Goal: Task Accomplishment & Management: Complete application form

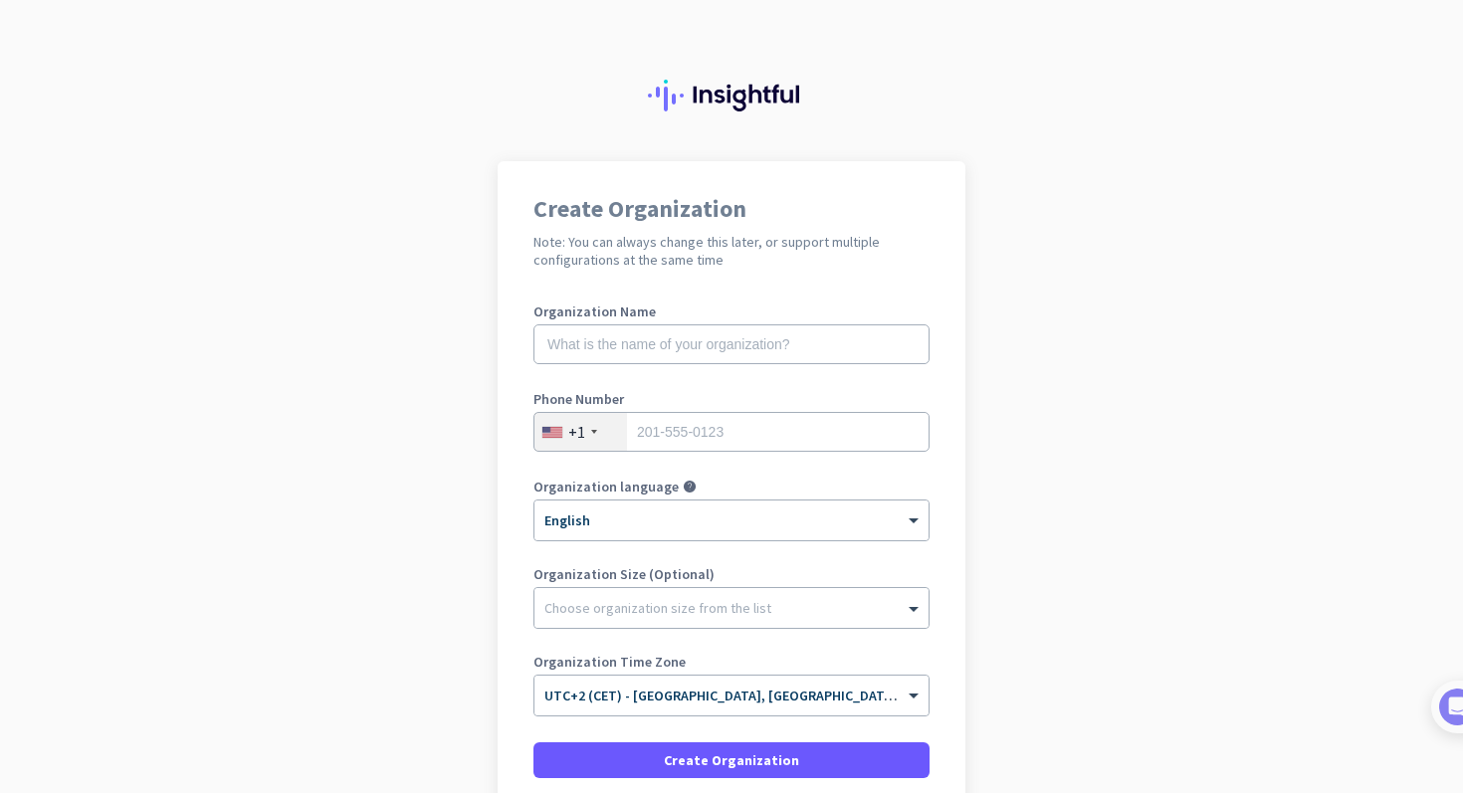
click at [784, 364] on div "Organization Name" at bounding box center [731, 345] width 396 height 80
click at [785, 358] on input "text" at bounding box center [731, 344] width 396 height 40
type input "respondo"
click at [594, 434] on div "+1" at bounding box center [580, 432] width 93 height 38
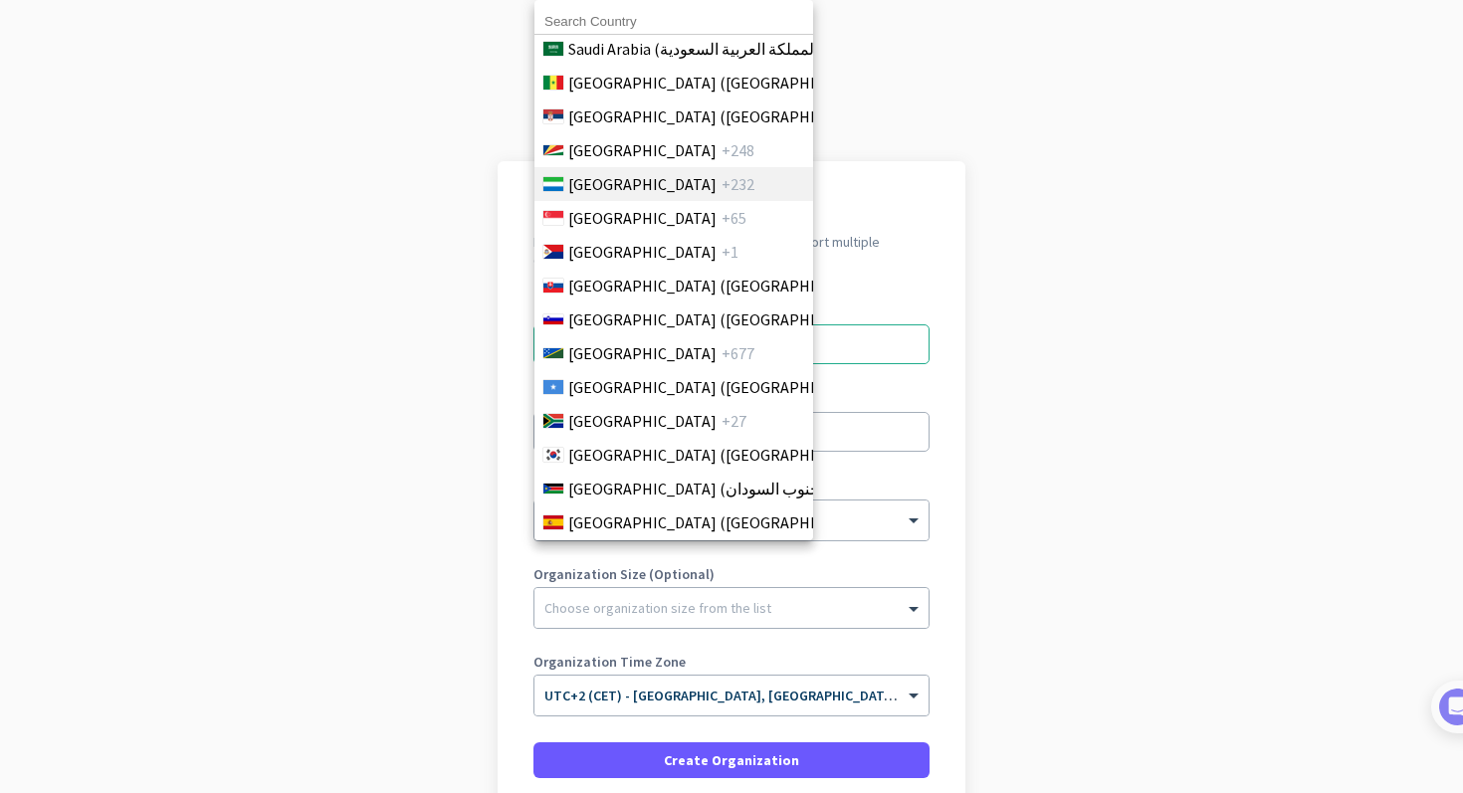
scroll to position [6555, 0]
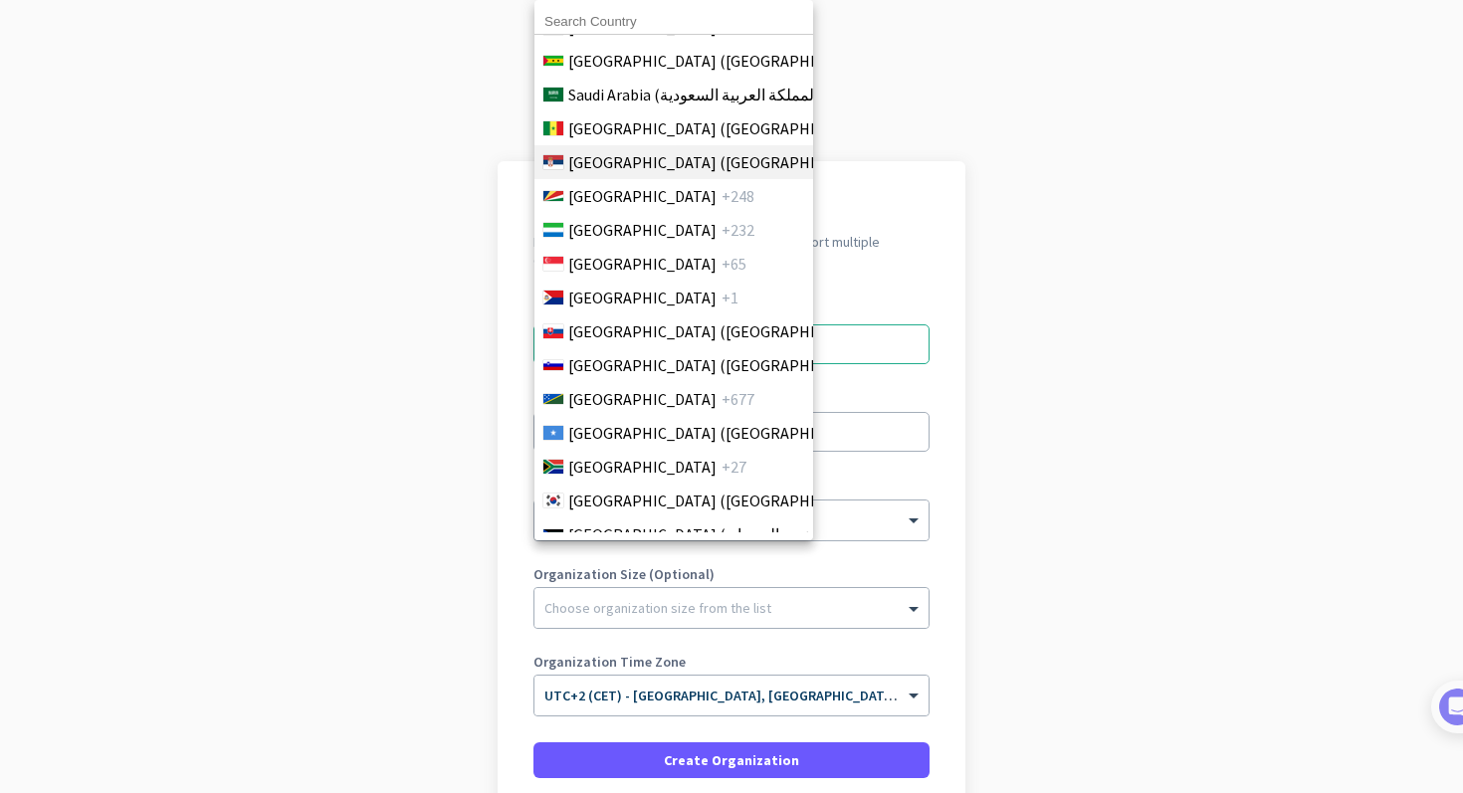
click at [655, 154] on span "[GEOGRAPHIC_DATA] ([GEOGRAPHIC_DATA])" at bounding box center [723, 162] width 310 height 24
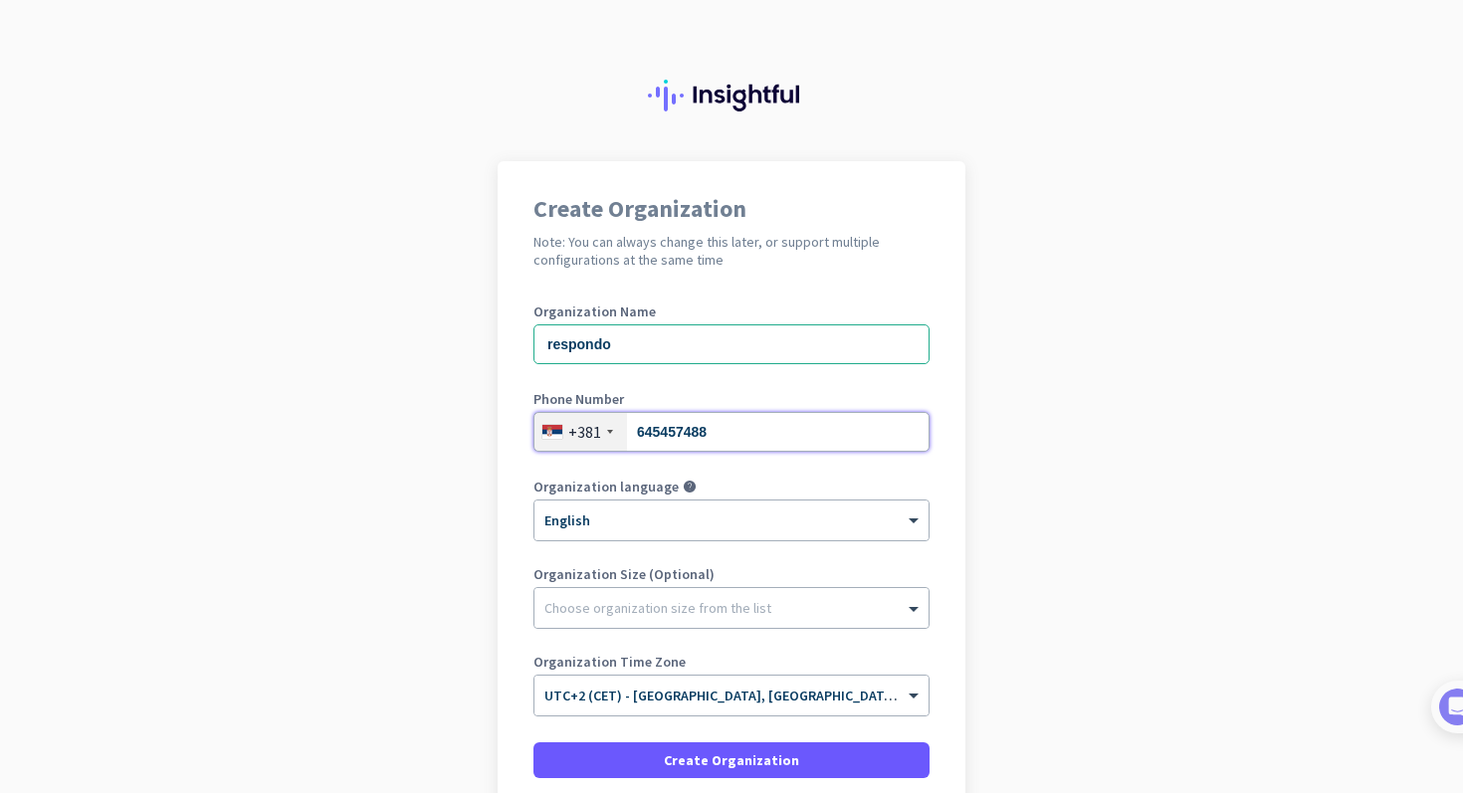
type input "645457488"
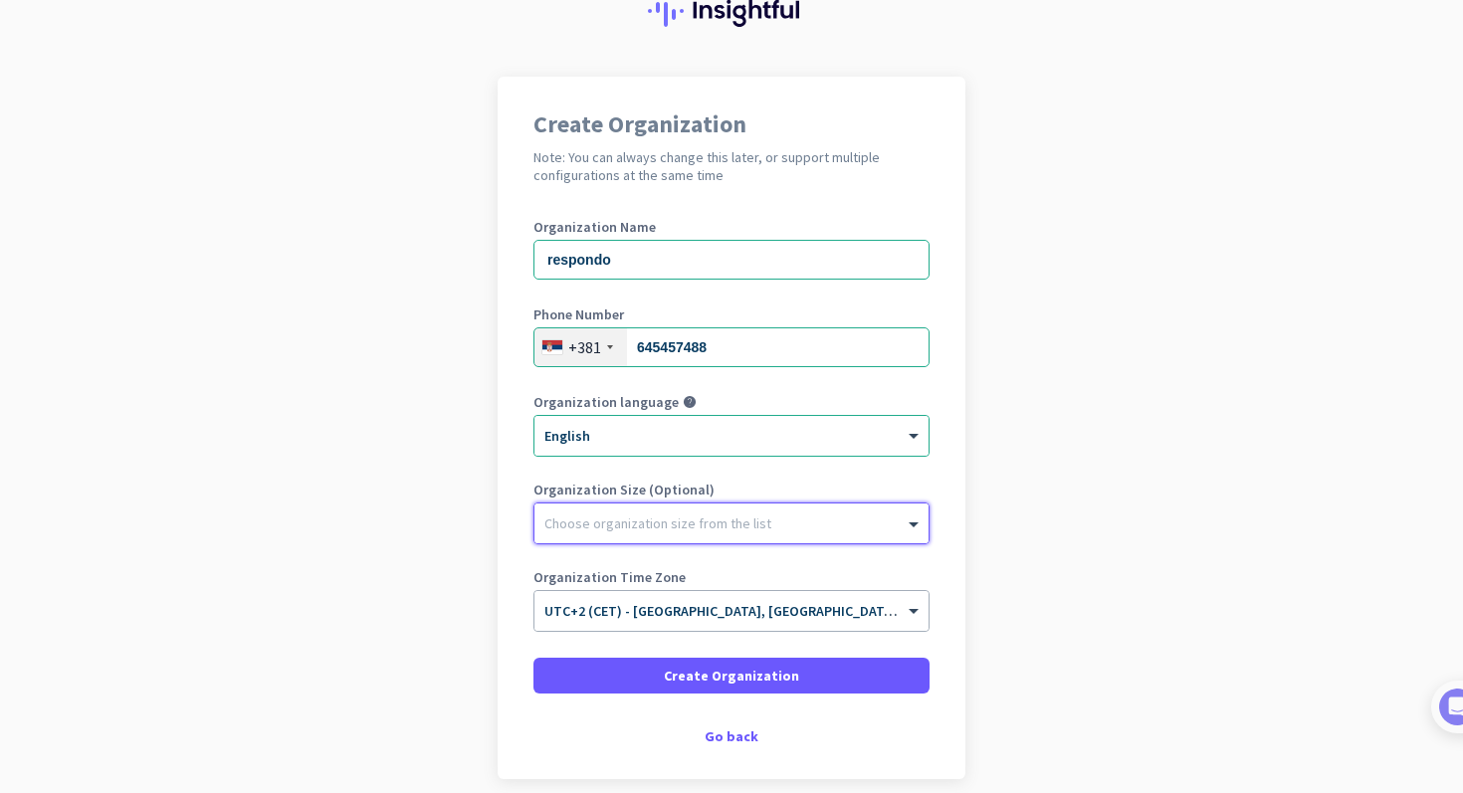
click at [676, 523] on div "Choose organization size from the list" at bounding box center [718, 523] width 369 height 18
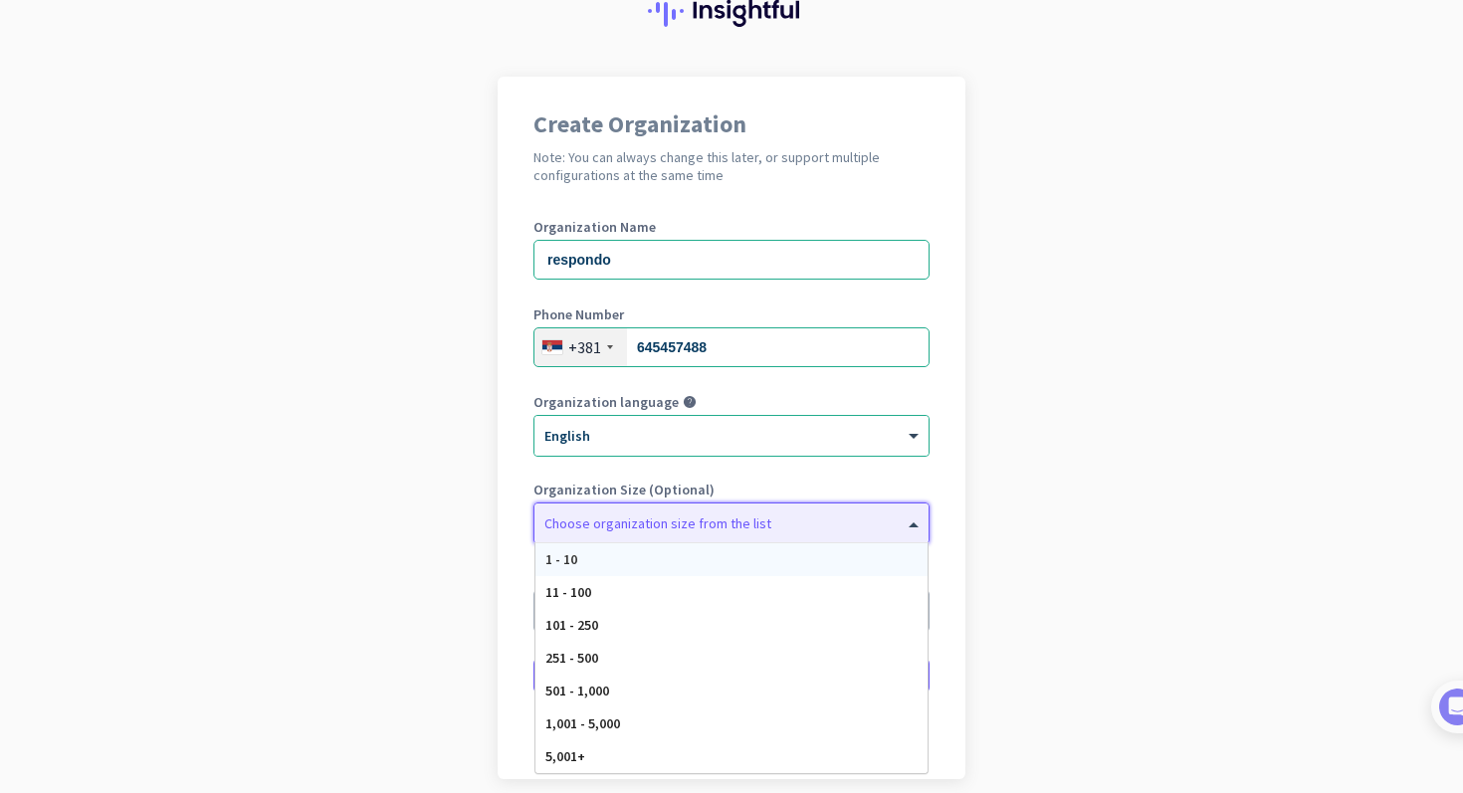
scroll to position [170, 0]
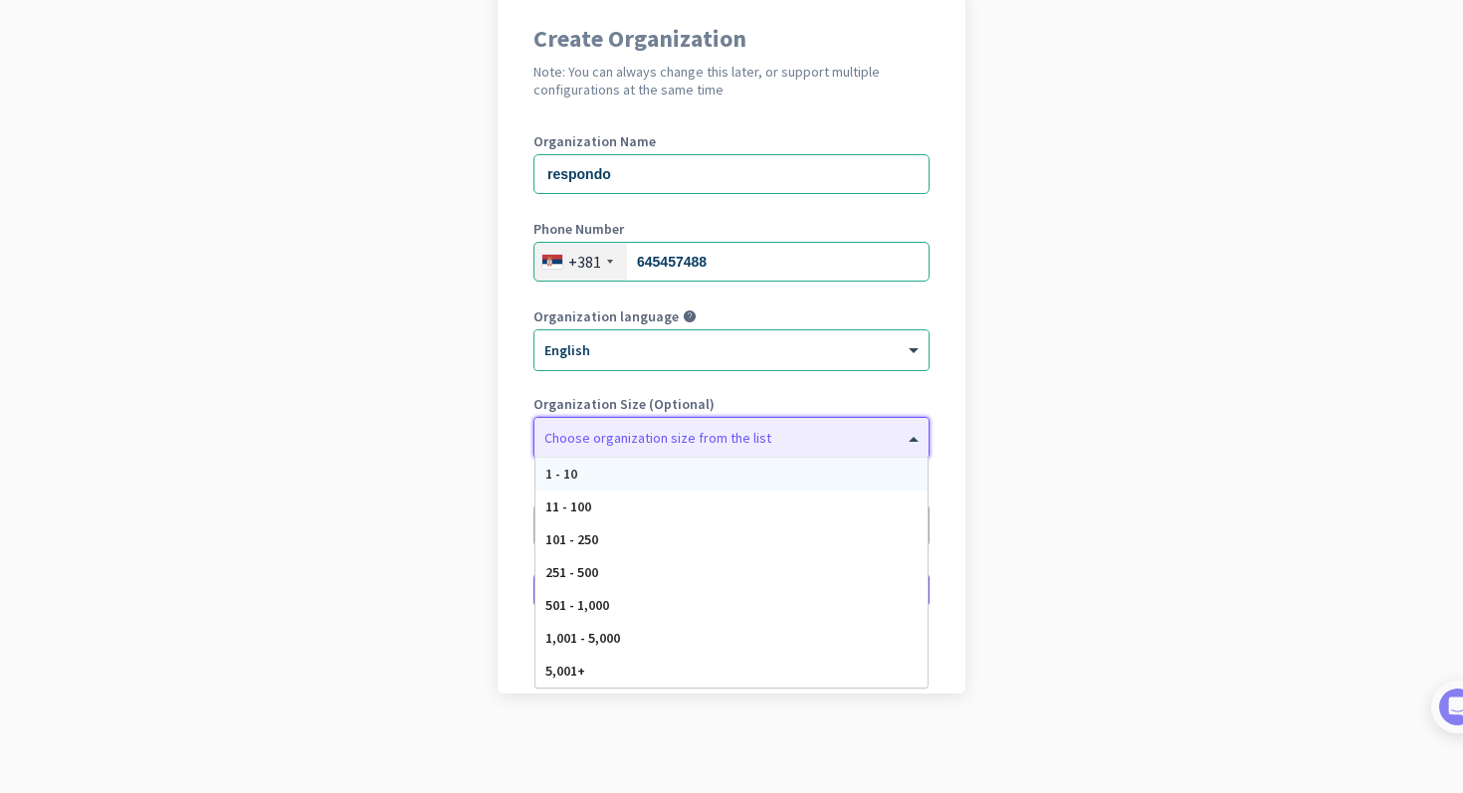
click at [660, 480] on div "1 - 10" at bounding box center [731, 474] width 392 height 33
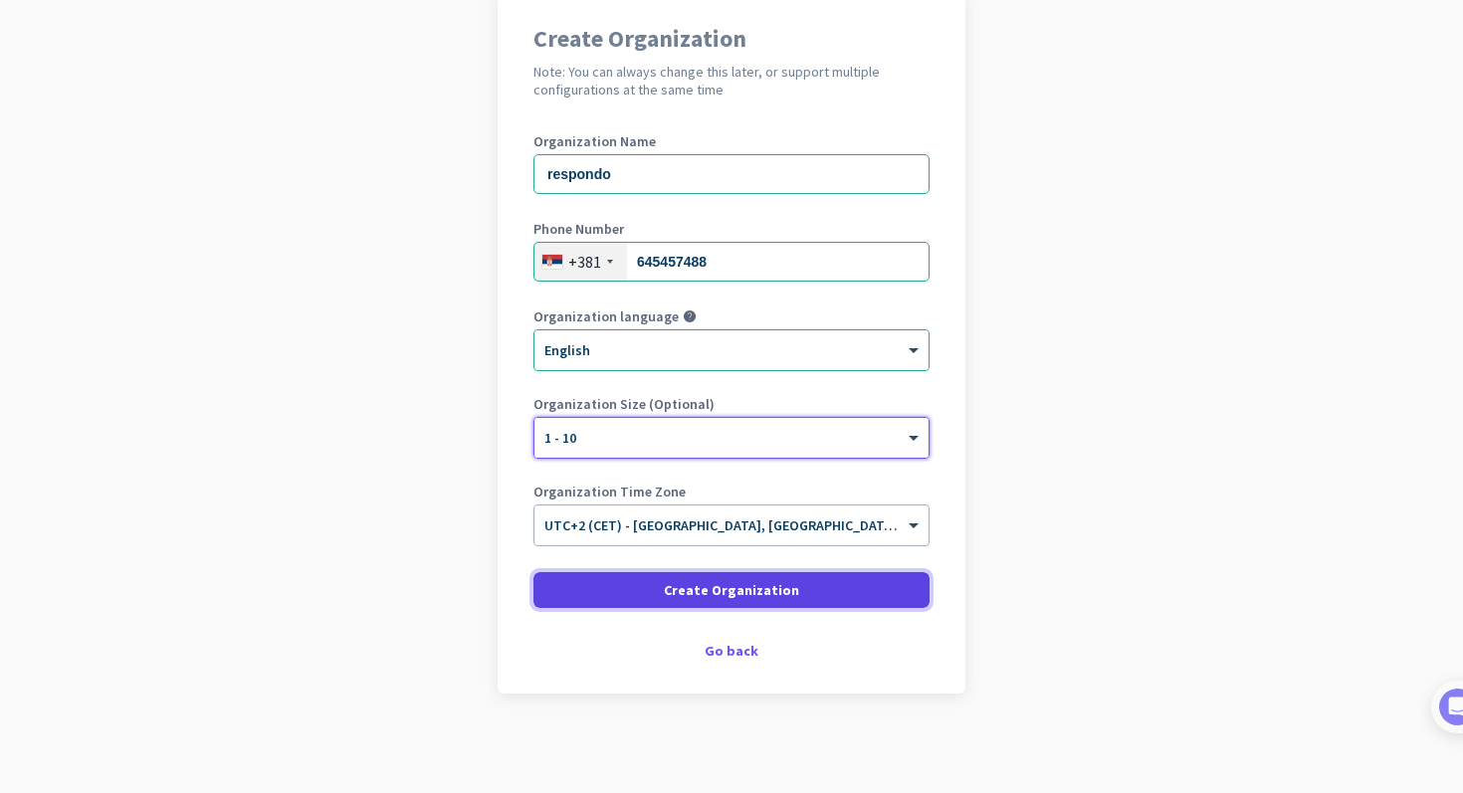
click at [728, 583] on span "Create Organization" at bounding box center [731, 590] width 135 height 20
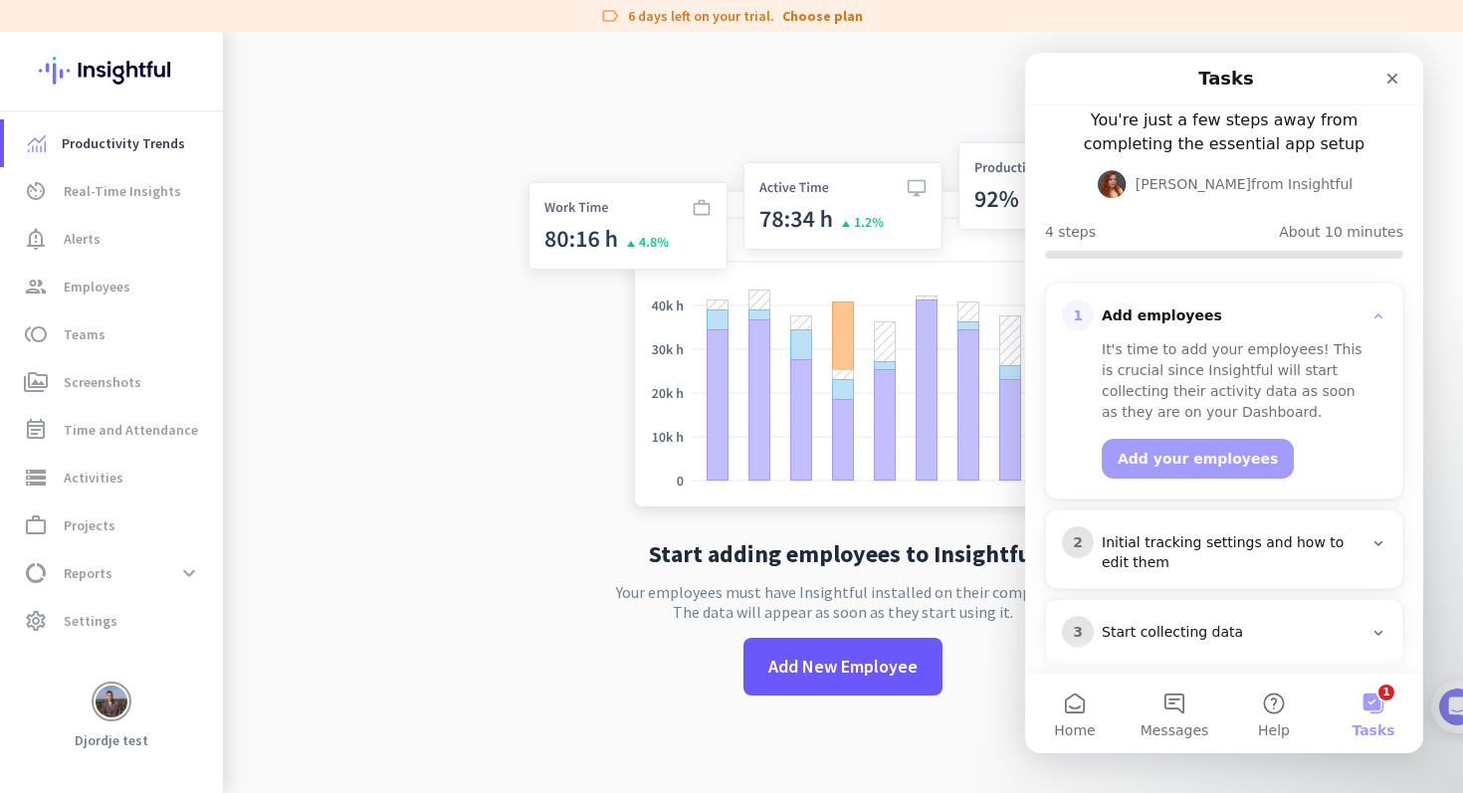
scroll to position [95, 0]
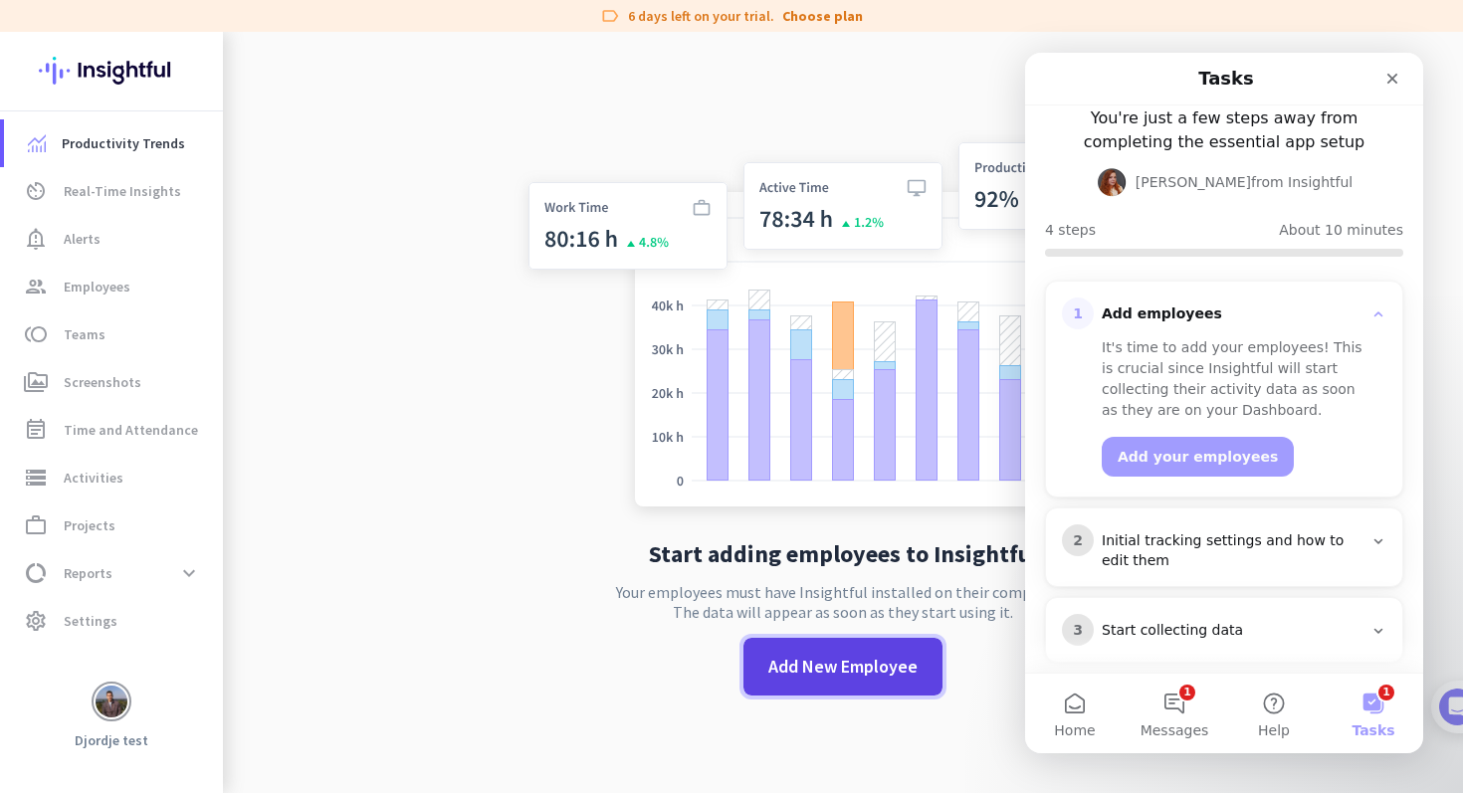
click at [856, 673] on span "Add New Employee" at bounding box center [842, 667] width 149 height 26
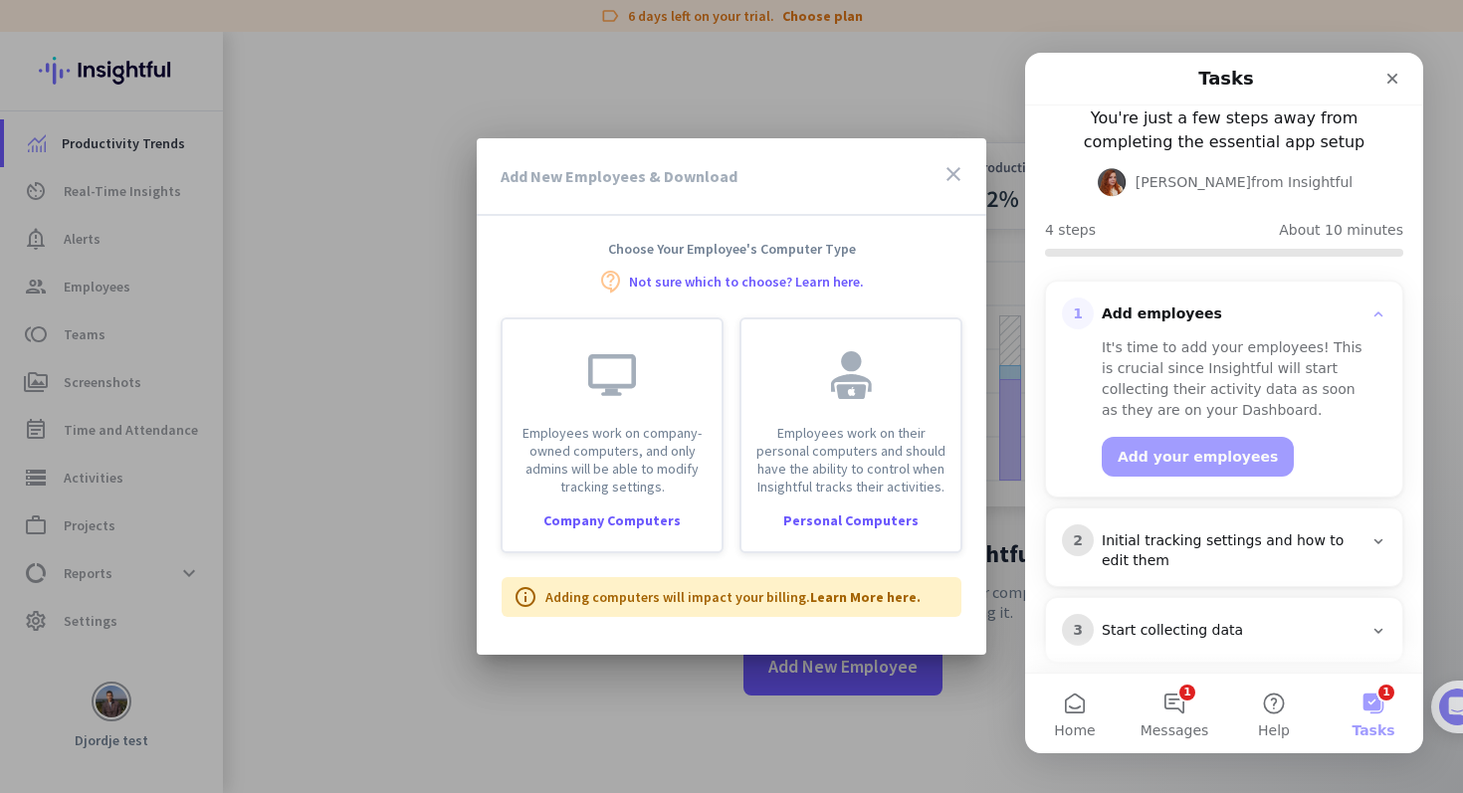
click at [742, 283] on link "Not sure which to choose? Learn here." at bounding box center [746, 282] width 235 height 14
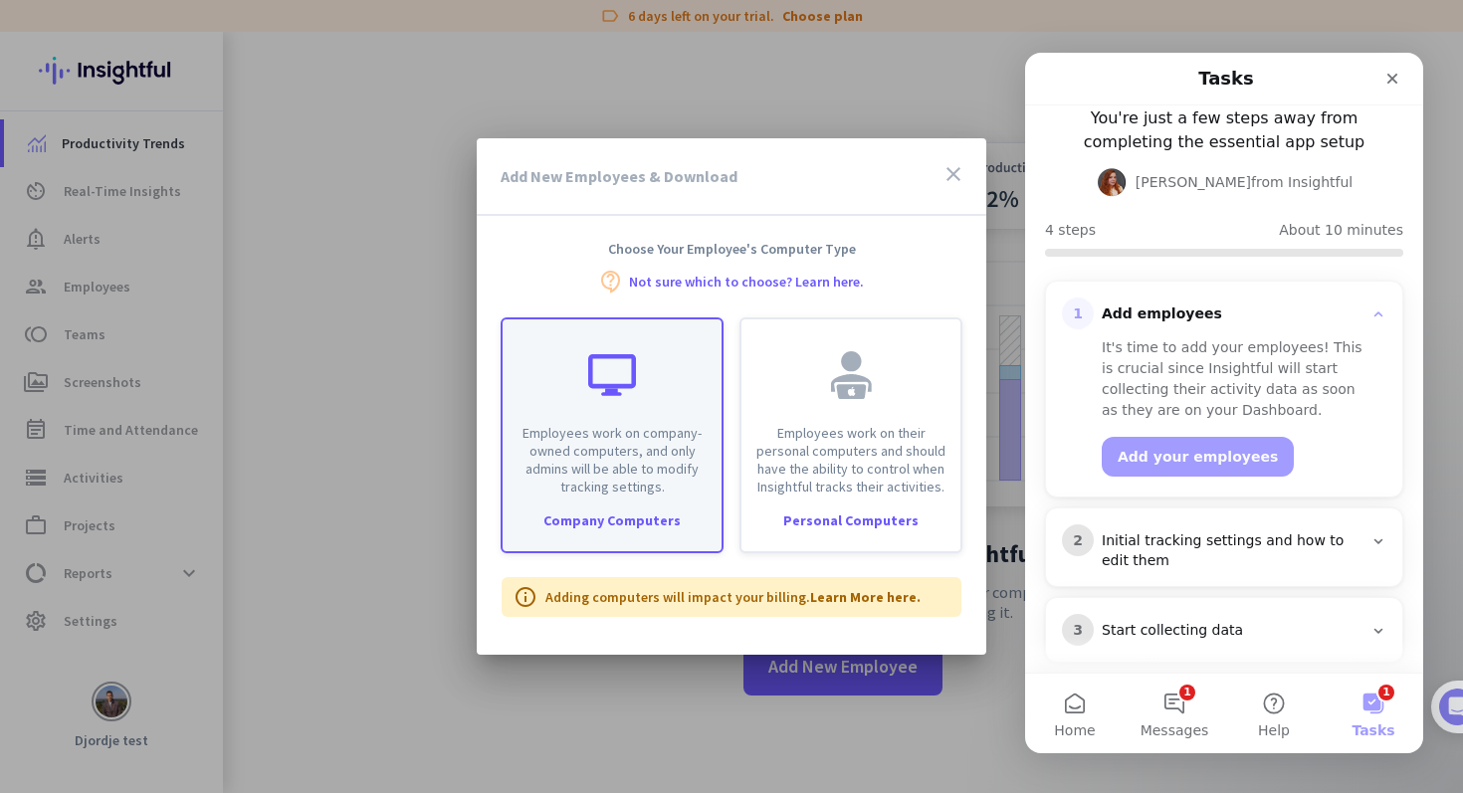
click at [642, 420] on div "Employees work on company-owned computers, and only admins will be able to modi…" at bounding box center [612, 407] width 219 height 176
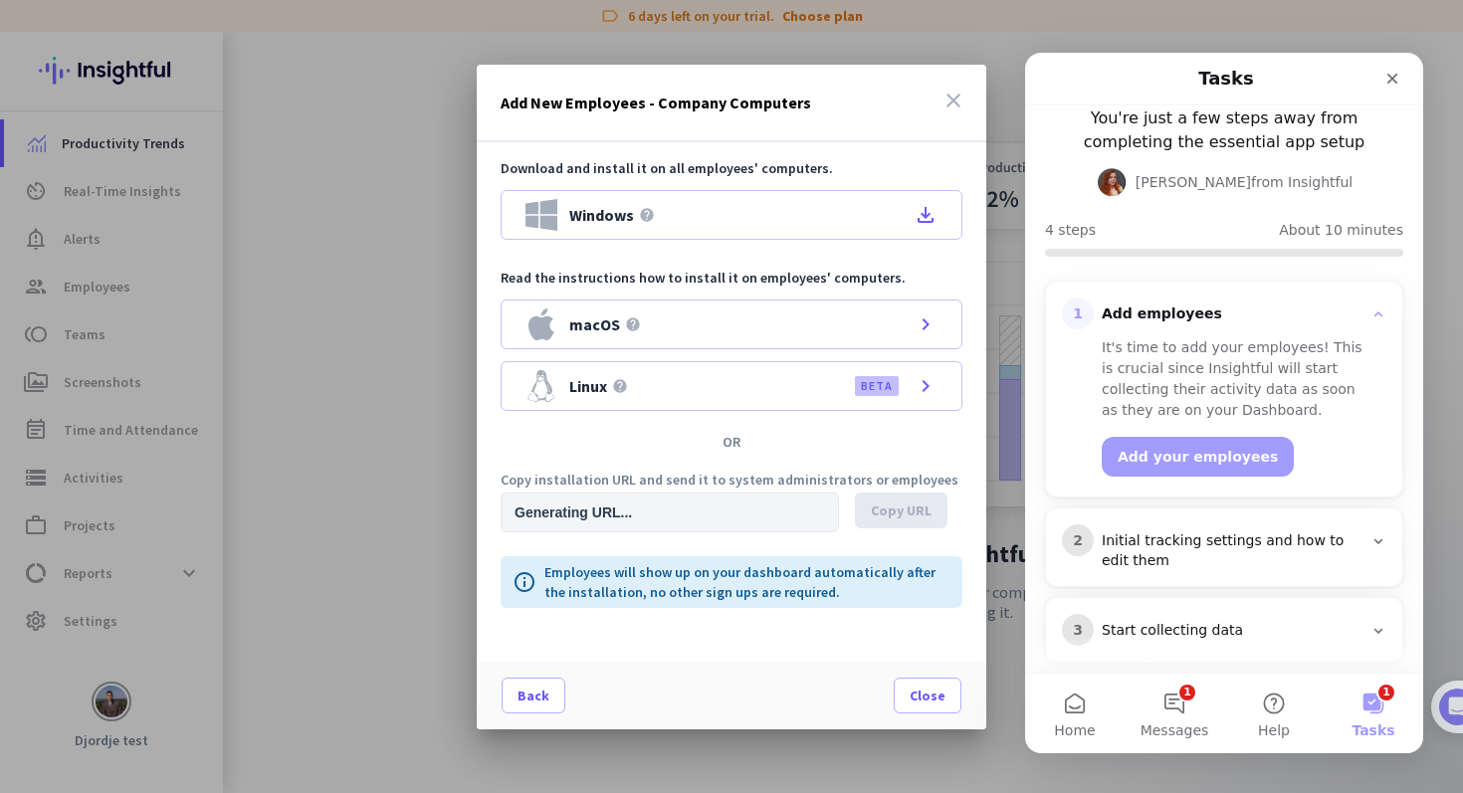
type input "[URL][DOMAIN_NAME]"
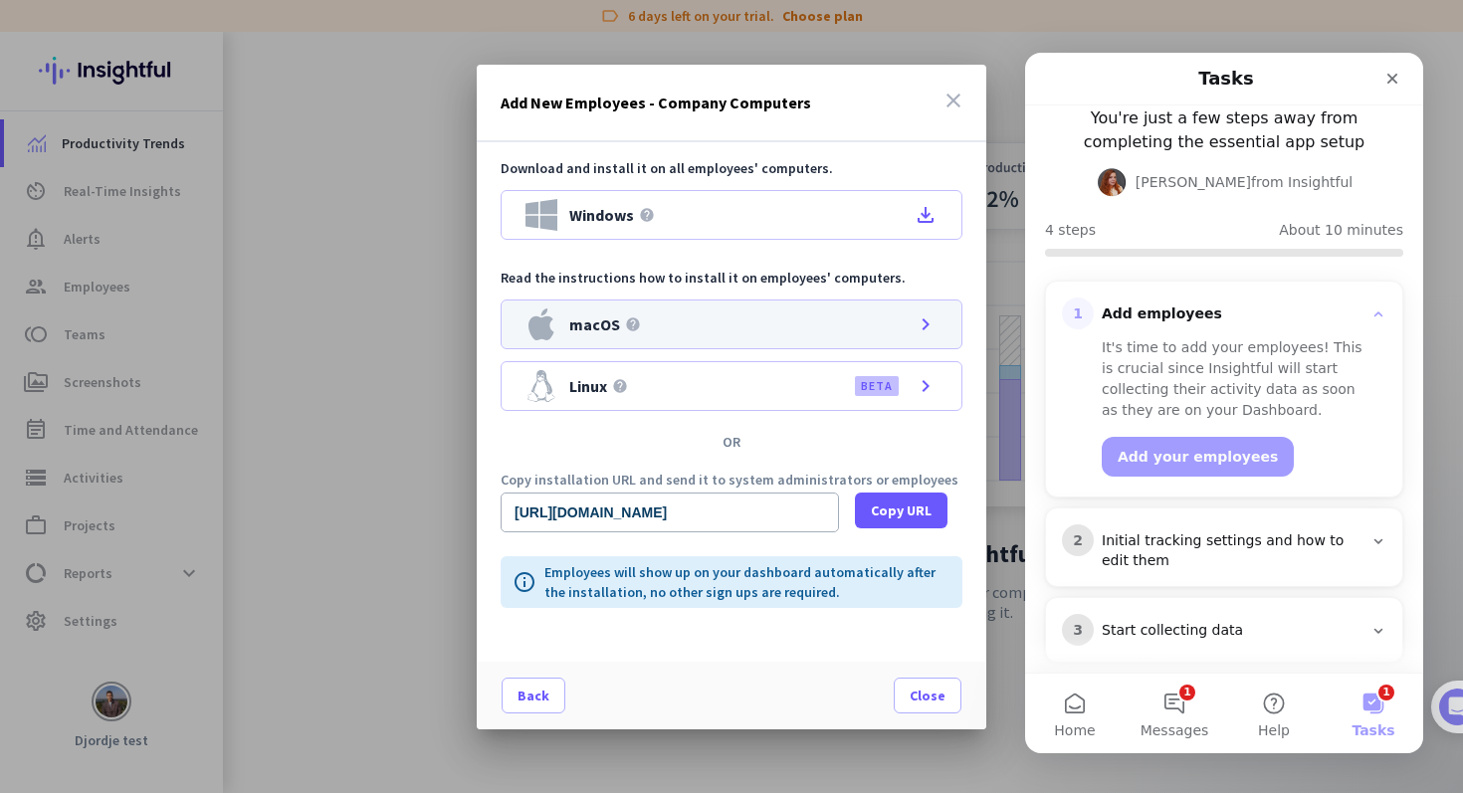
click at [902, 320] on div "macOS help chevron_right" at bounding box center [732, 325] width 462 height 50
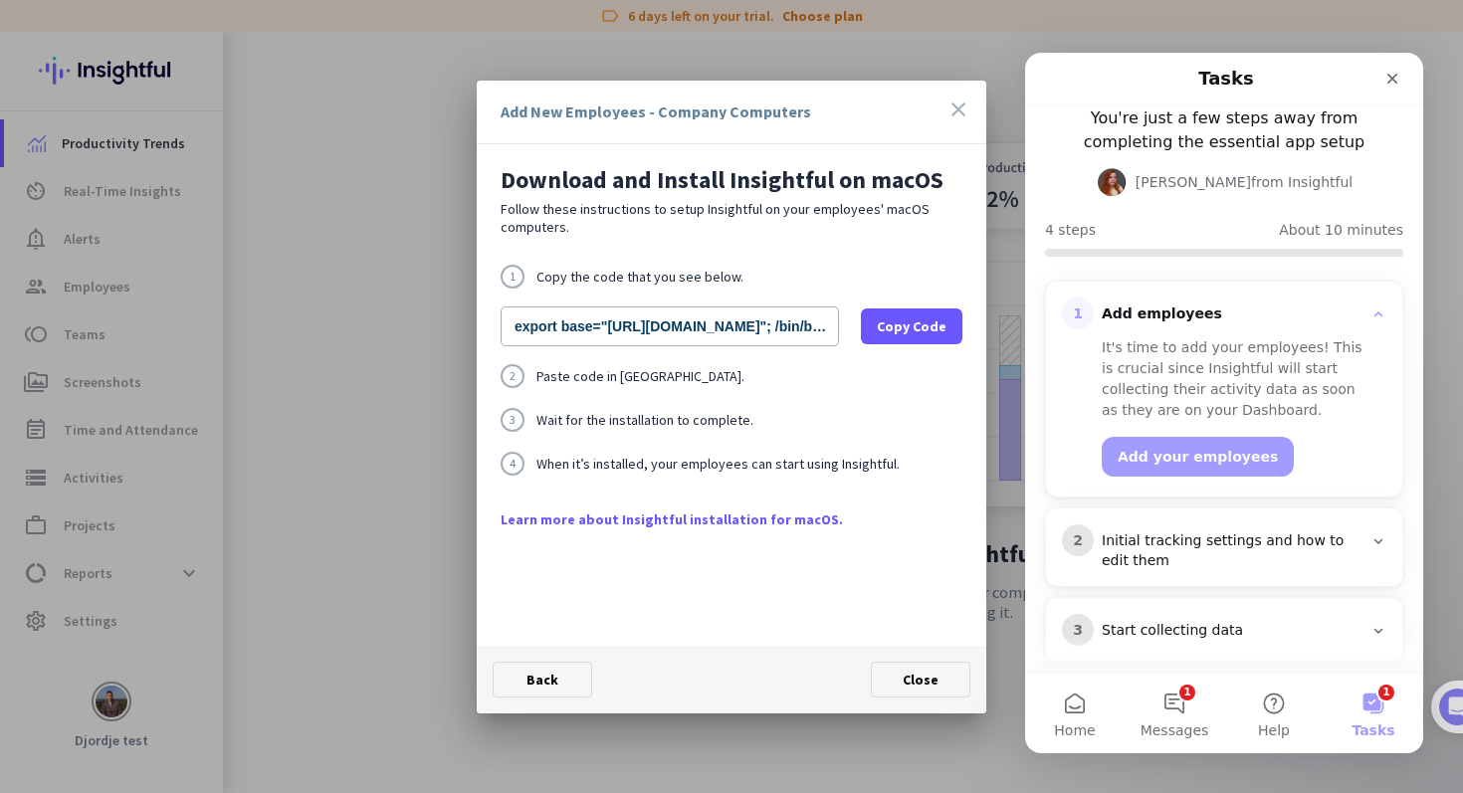
click at [958, 102] on icon "close" at bounding box center [958, 110] width 24 height 24
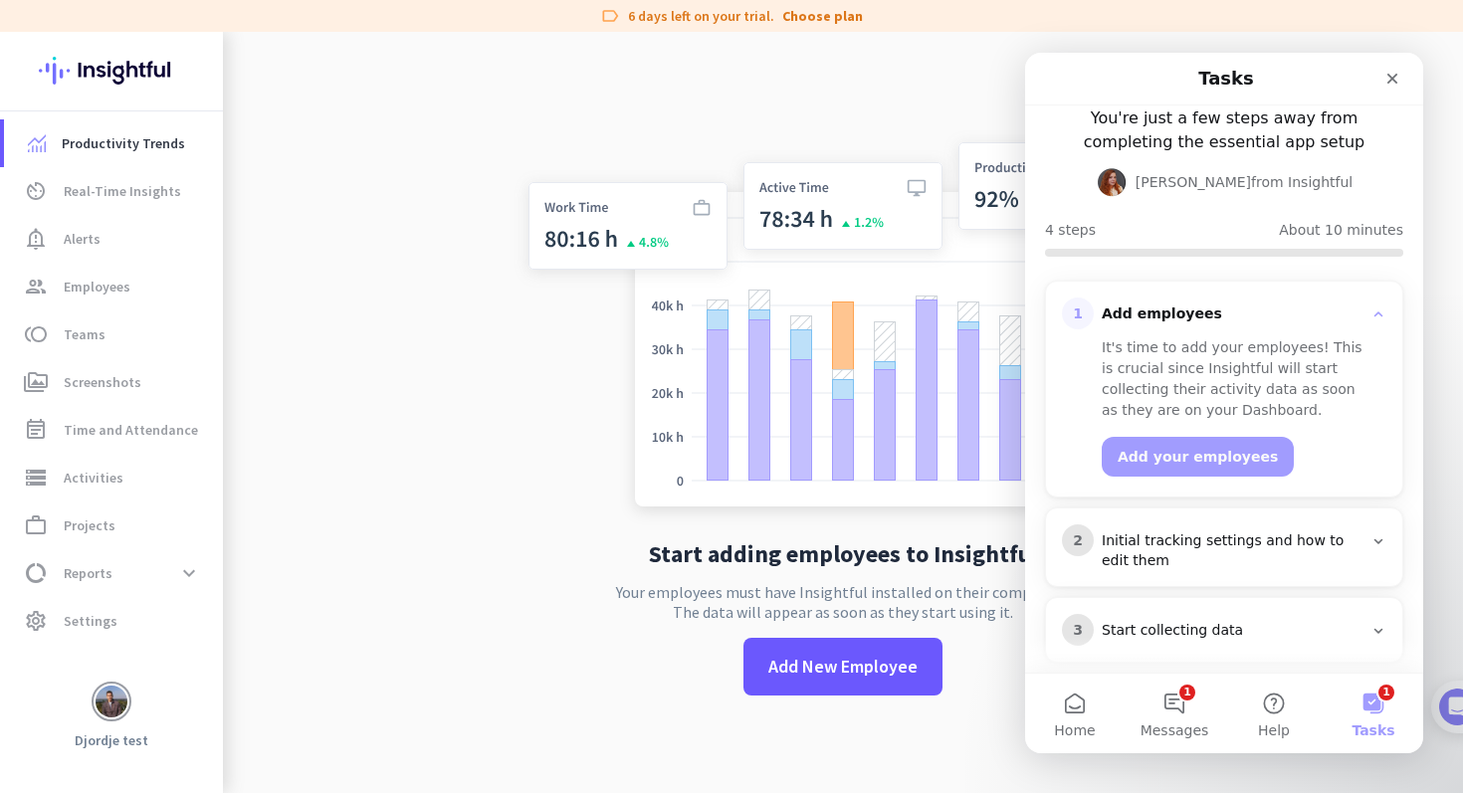
click at [1219, 531] on div "Initial tracking settings and how to edit them" at bounding box center [1232, 551] width 261 height 40
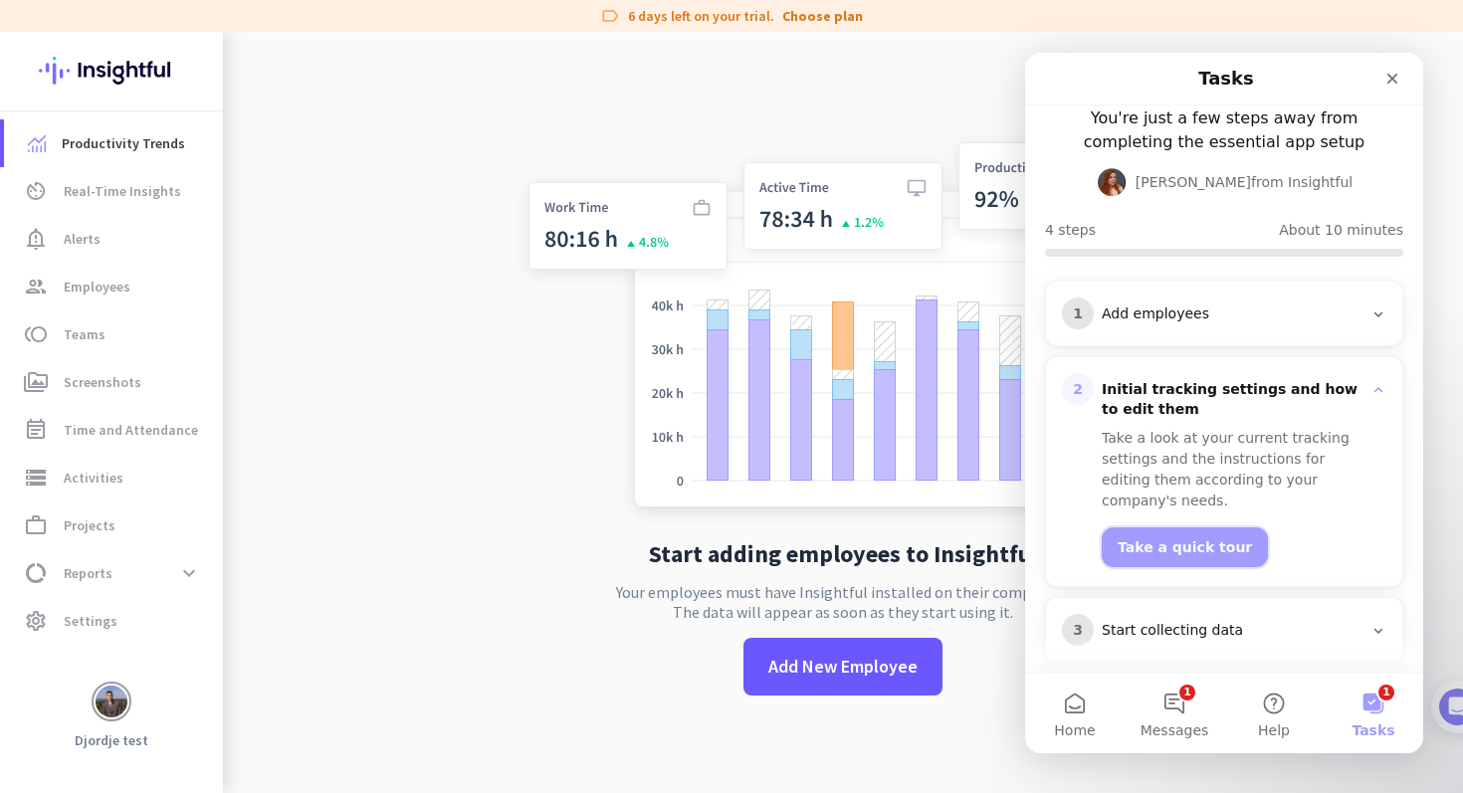
click at [1211, 527] on button "Take a quick tour" at bounding box center [1185, 547] width 166 height 40
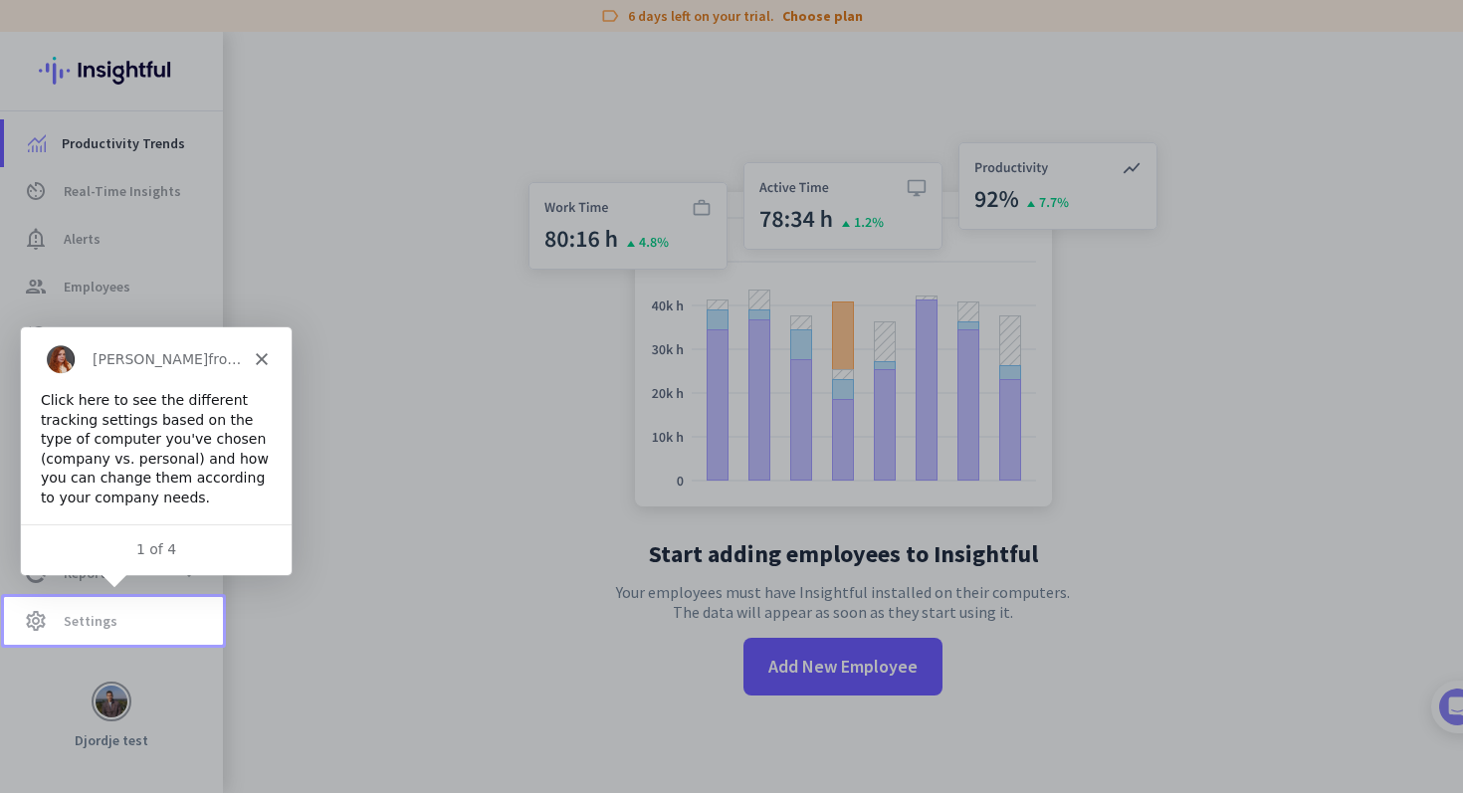
scroll to position [0, 0]
click at [108, 620] on span "Settings" at bounding box center [91, 621] width 54 height 24
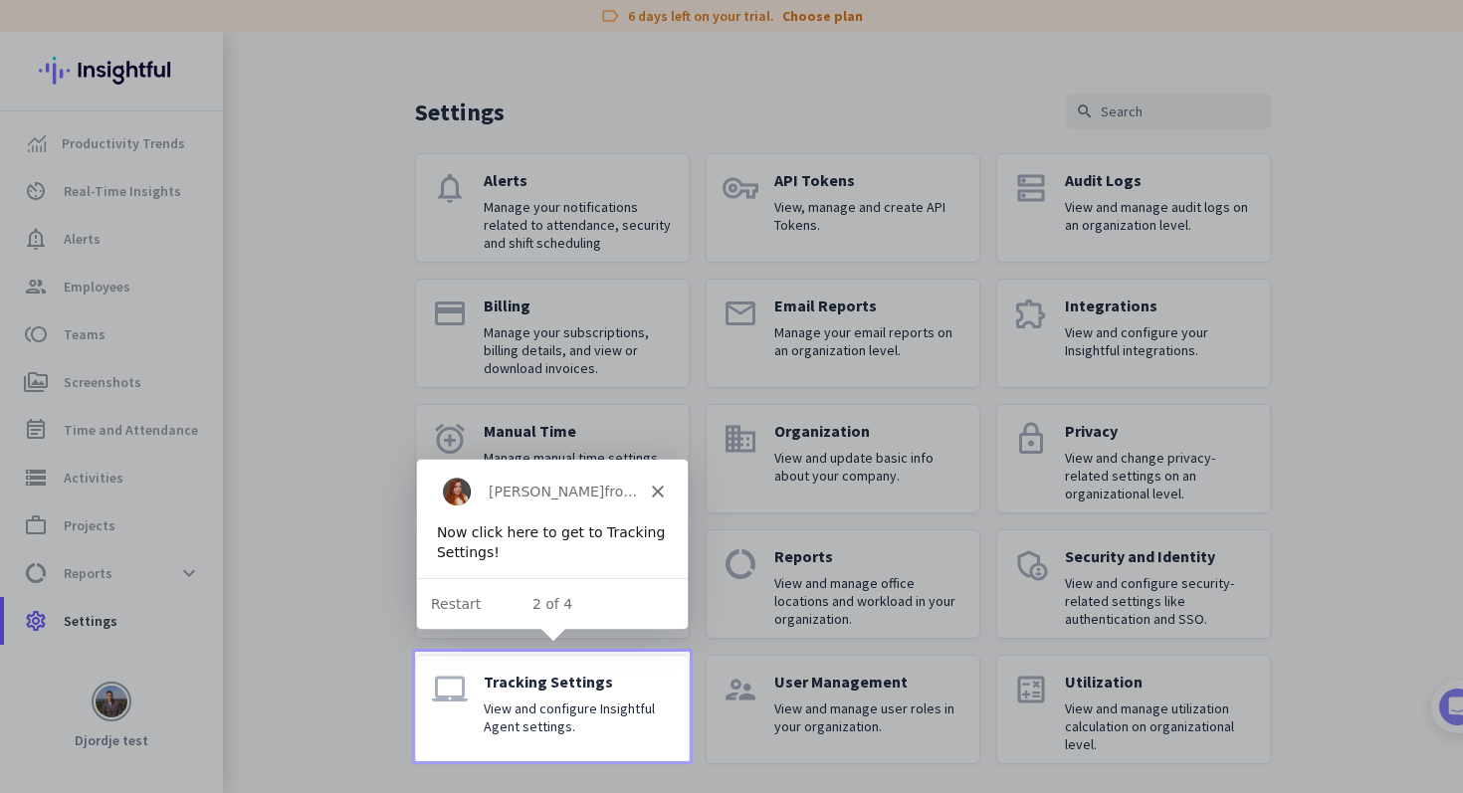
scroll to position [37, 0]
click at [491, 672] on p "Tracking Settings" at bounding box center [578, 679] width 189 height 20
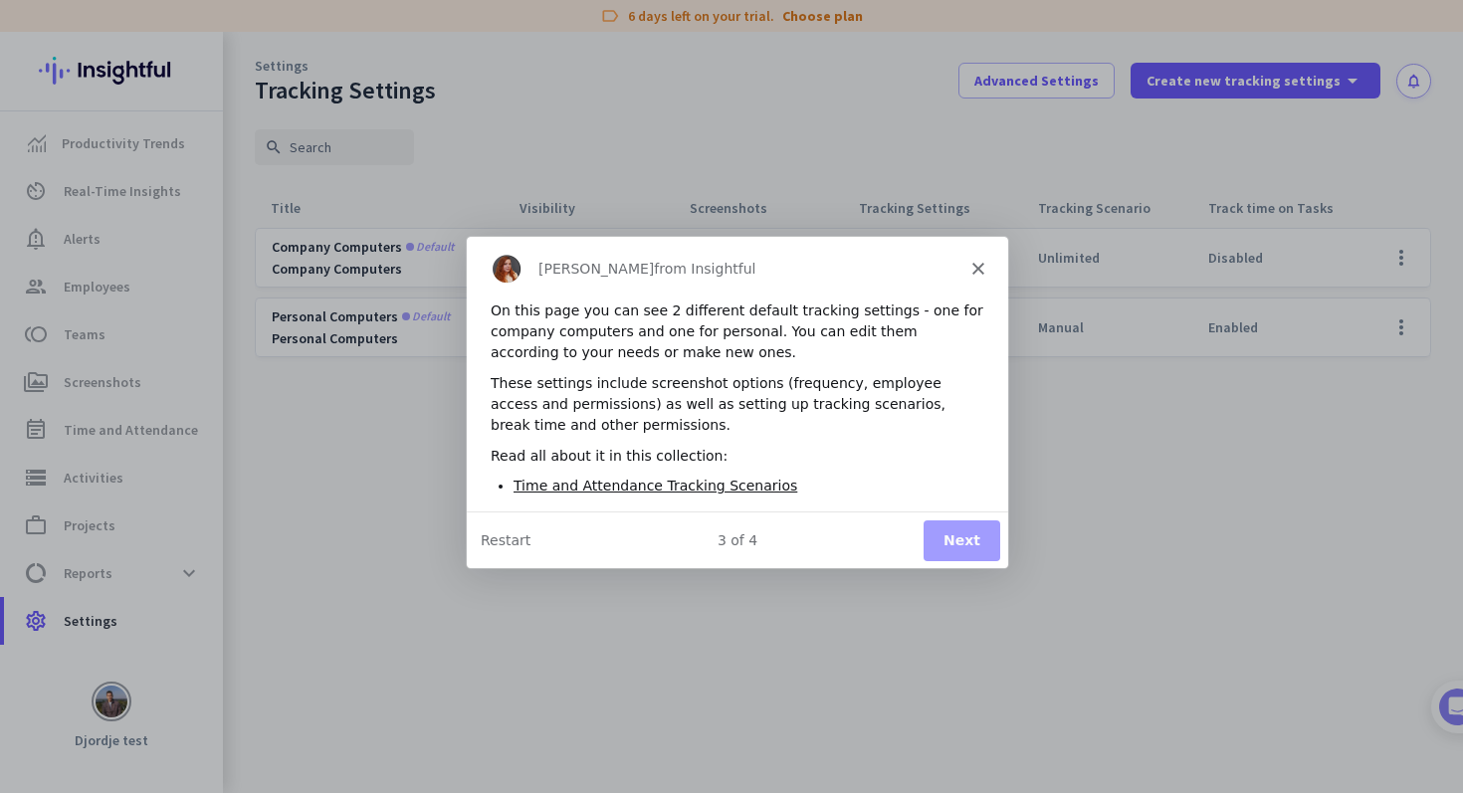
click at [965, 545] on button "Next" at bounding box center [960, 538] width 77 height 41
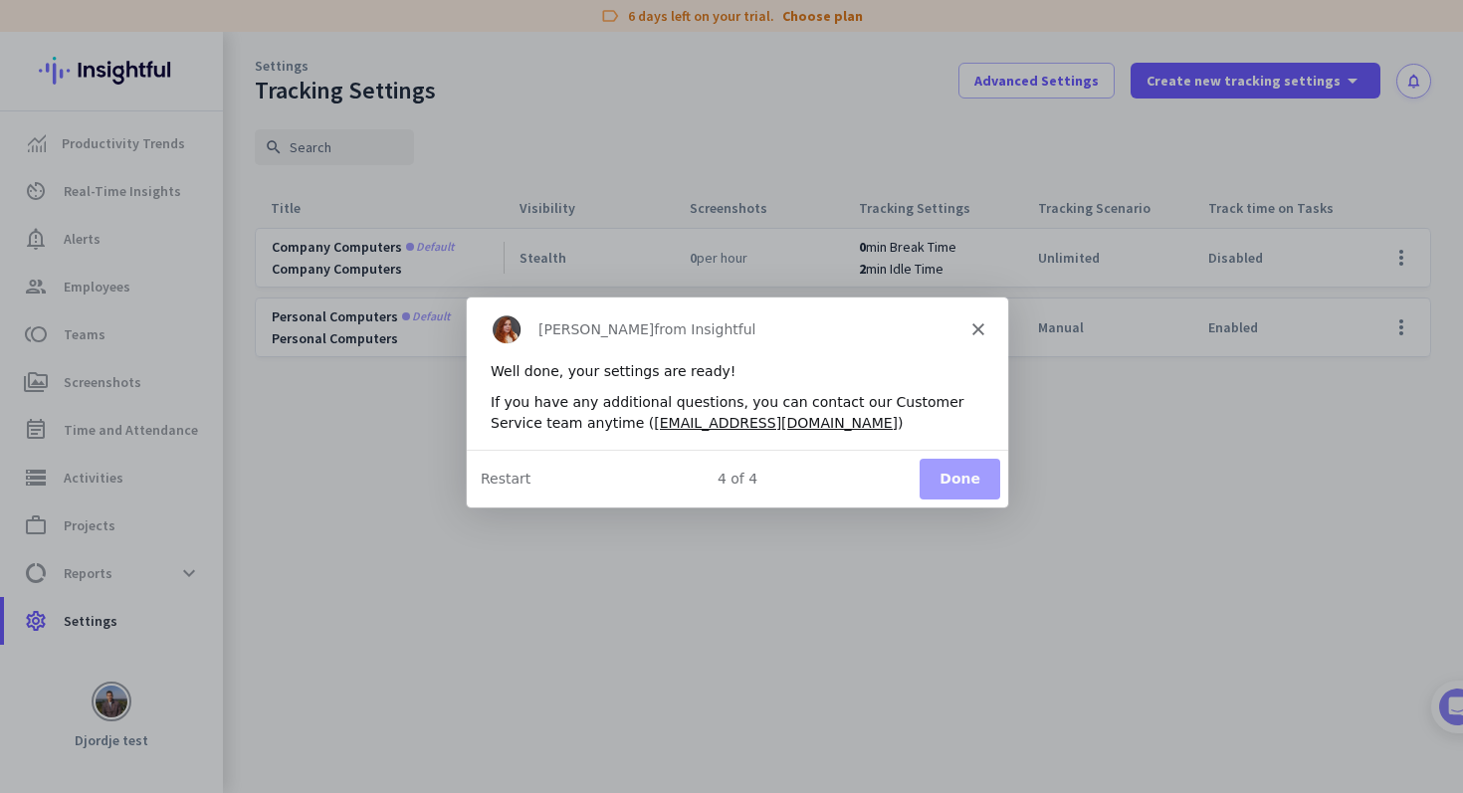
click at [979, 484] on button "Done" at bounding box center [958, 478] width 81 height 41
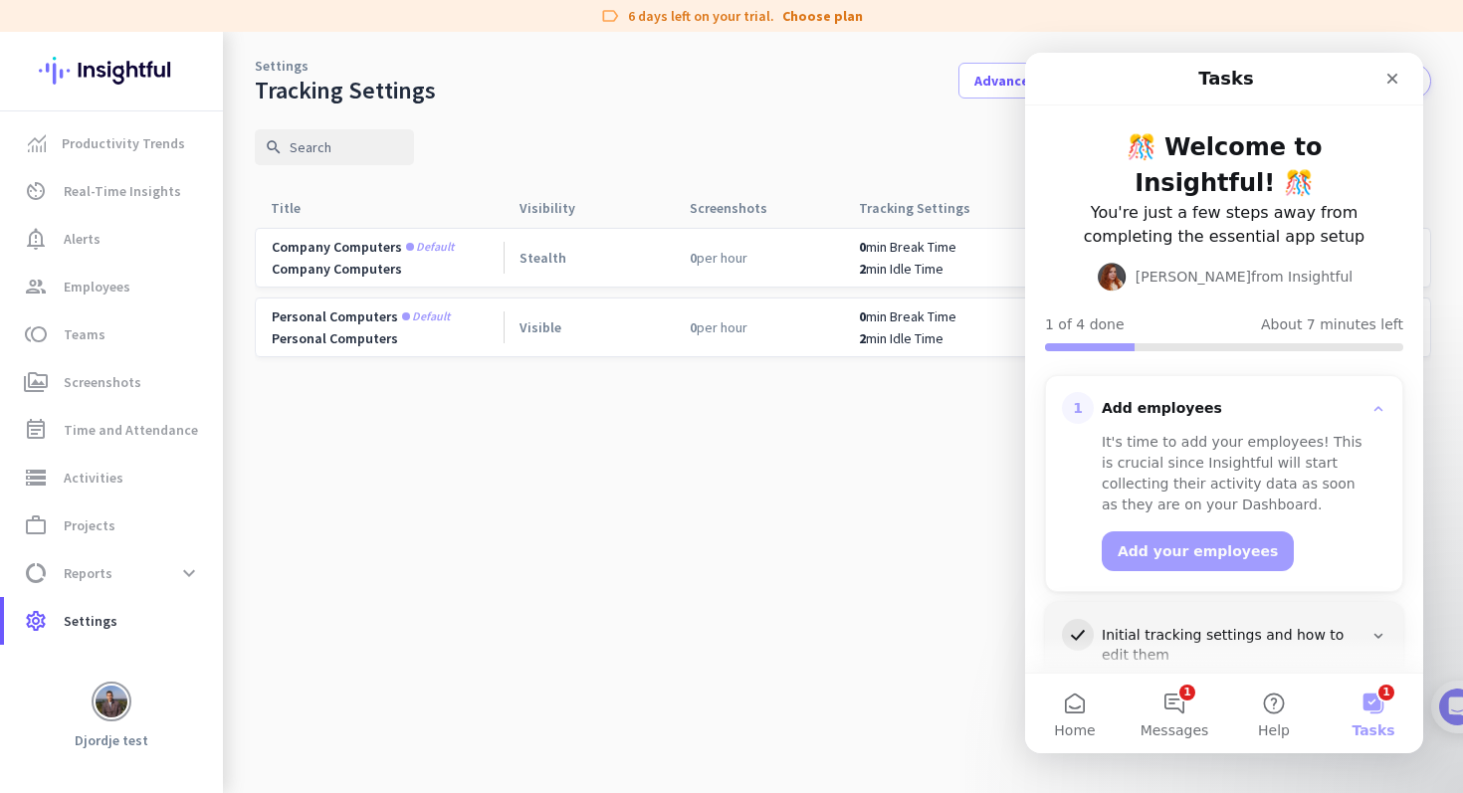
scroll to position [154, 0]
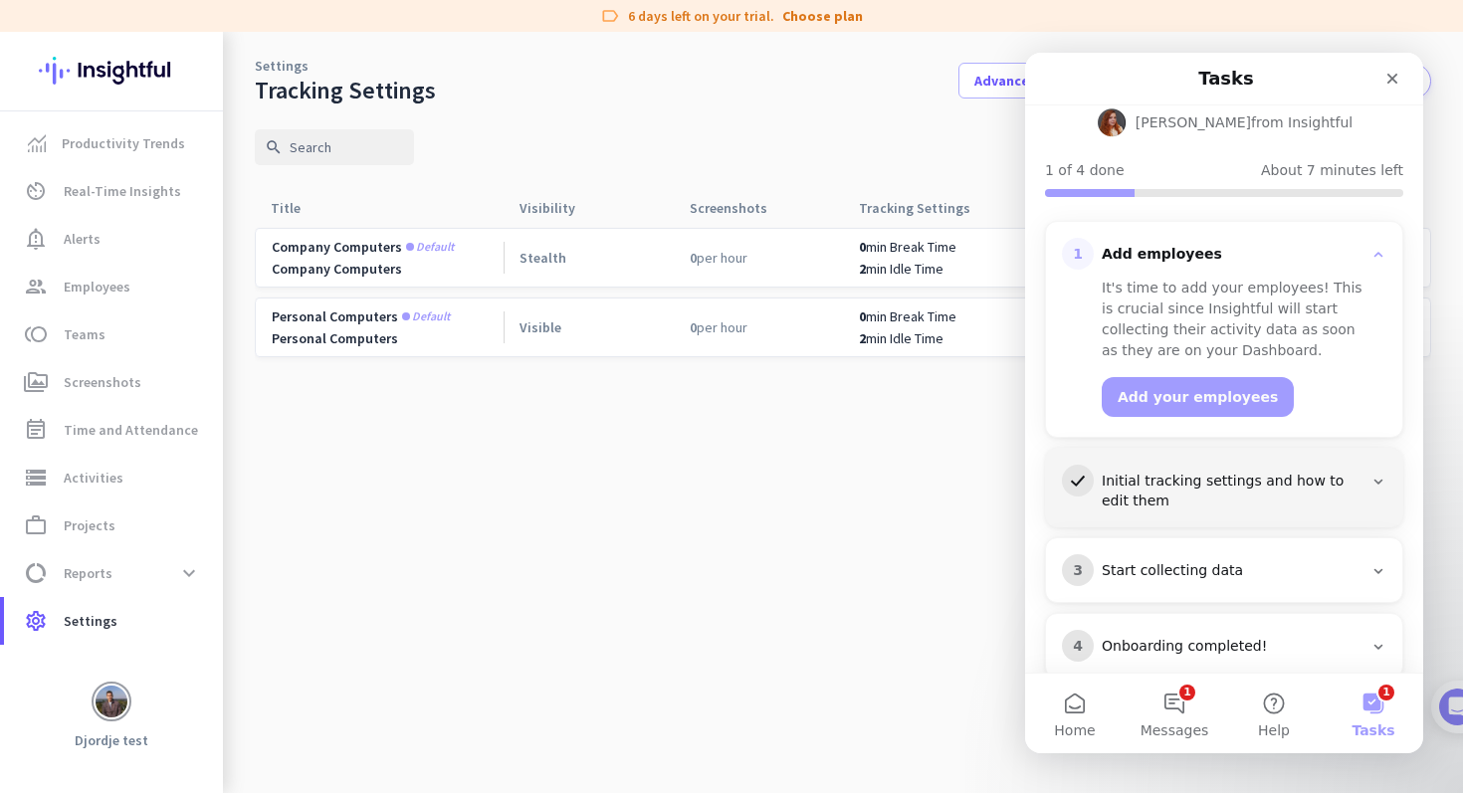
click at [857, 484] on cdk-virtual-scroll-viewport "Company computers Default Company Computers Stealth 0 per hour 0 min Break Time…" at bounding box center [843, 510] width 1176 height 566
click at [1358, 716] on button "1 Tasks" at bounding box center [1373, 714] width 100 height 80
click at [1257, 554] on div "3 Start collecting data" at bounding box center [1224, 570] width 324 height 32
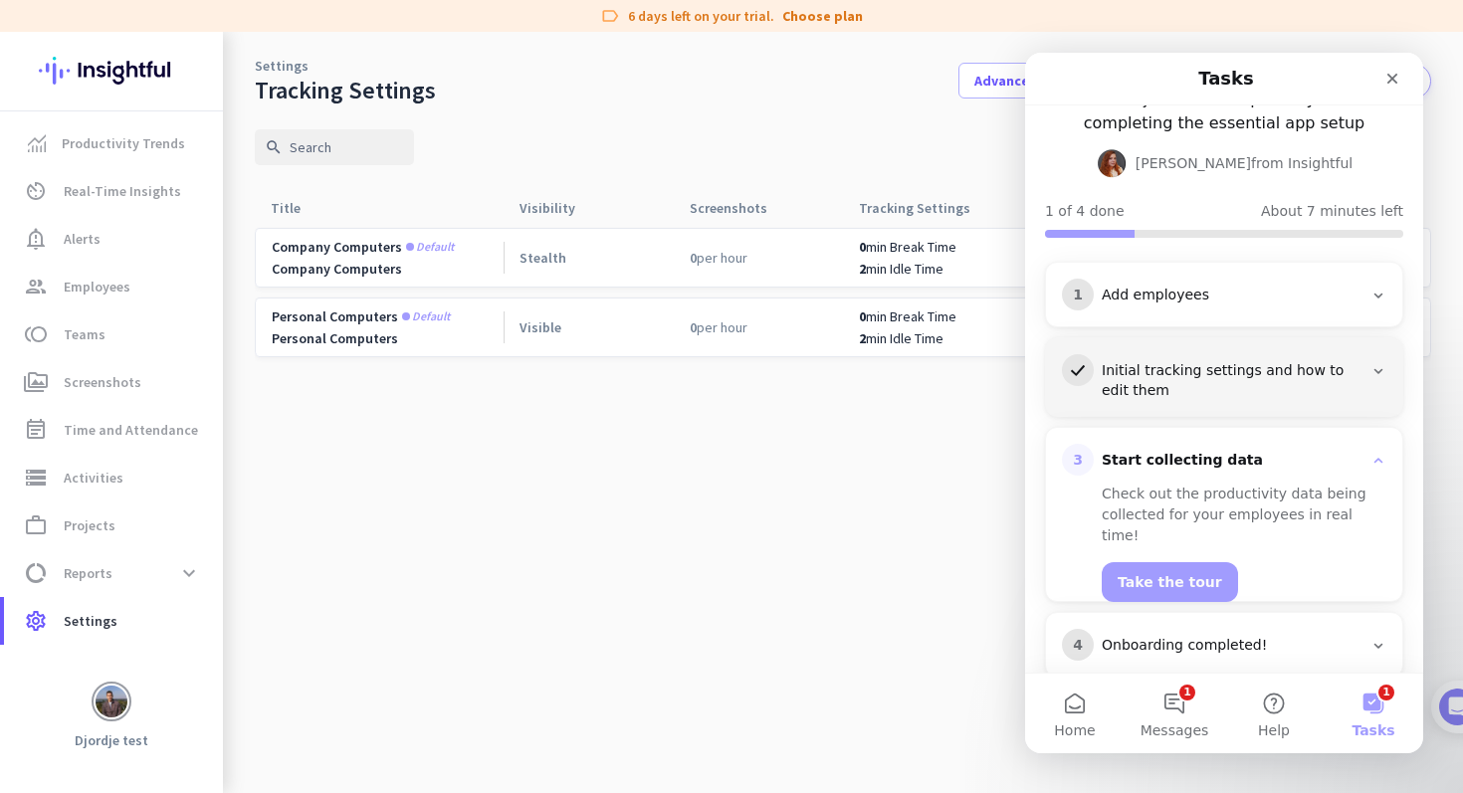
scroll to position [112, 0]
click at [1184, 563] on button "Take the tour" at bounding box center [1170, 583] width 136 height 40
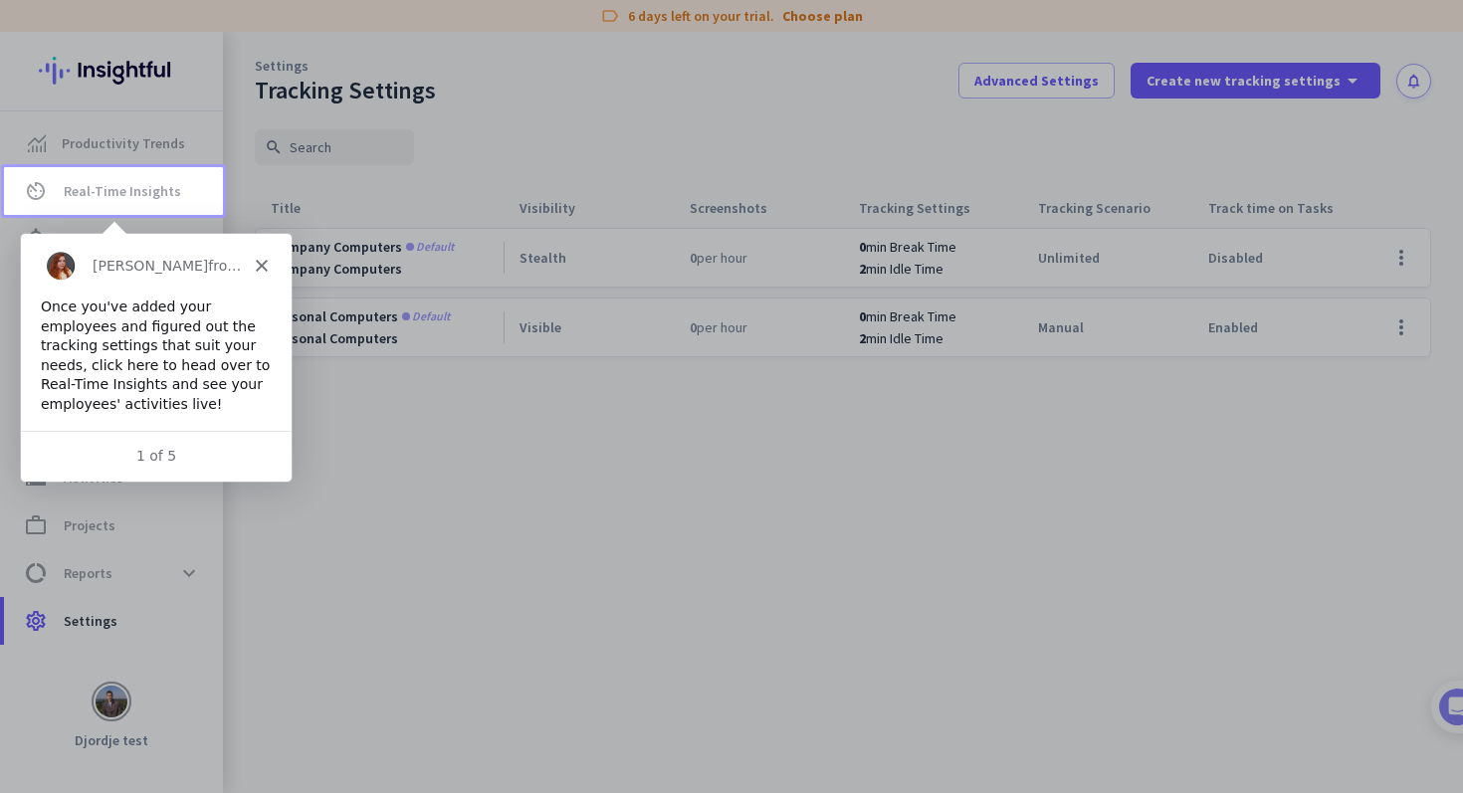
scroll to position [0, 0]
click at [146, 197] on span "Real-Time Insights" at bounding box center [122, 191] width 117 height 24
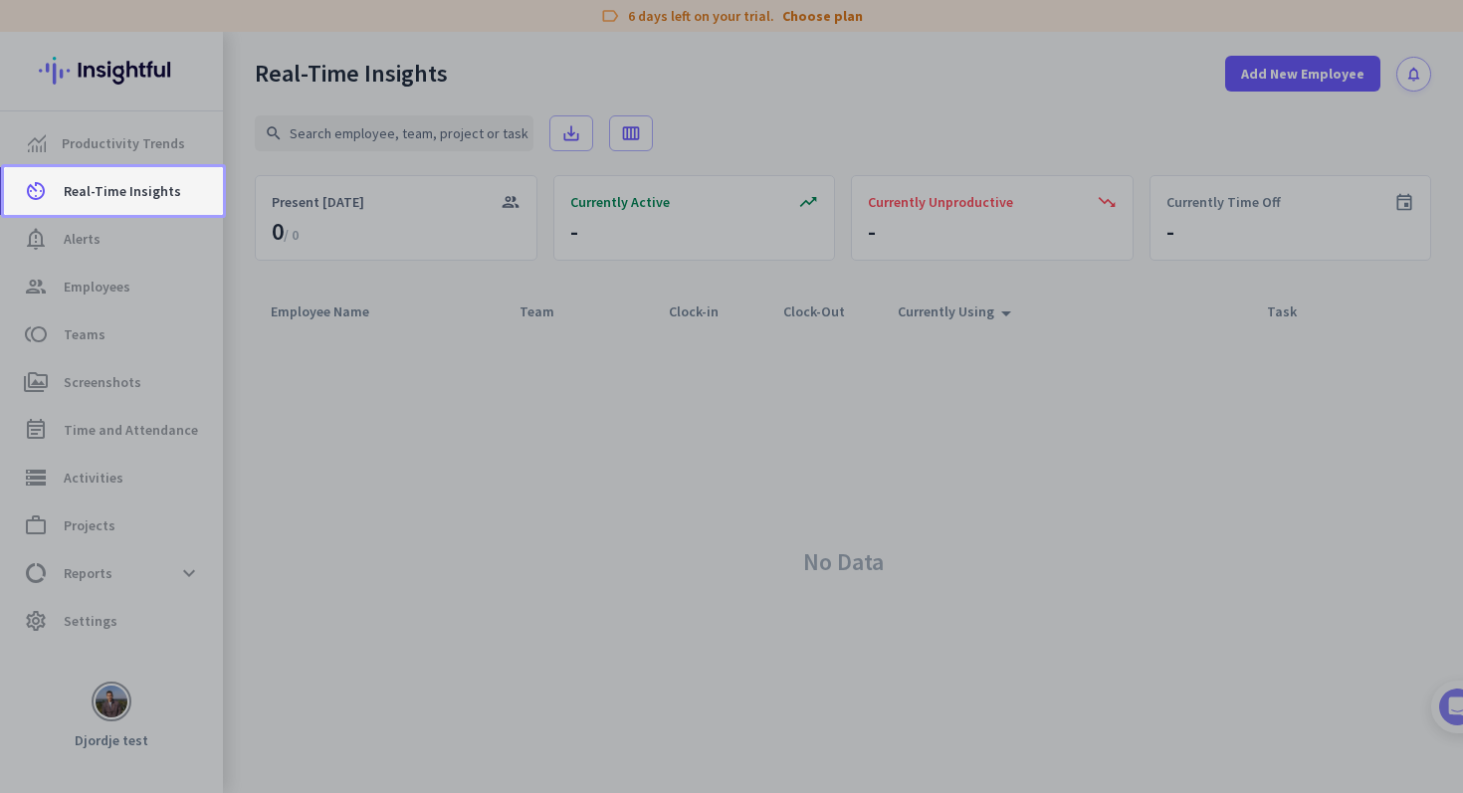
click at [146, 197] on body "label 6 days left on your trial. Choose plan Productivity Trends av_timer Real-…" at bounding box center [731, 396] width 1463 height 793
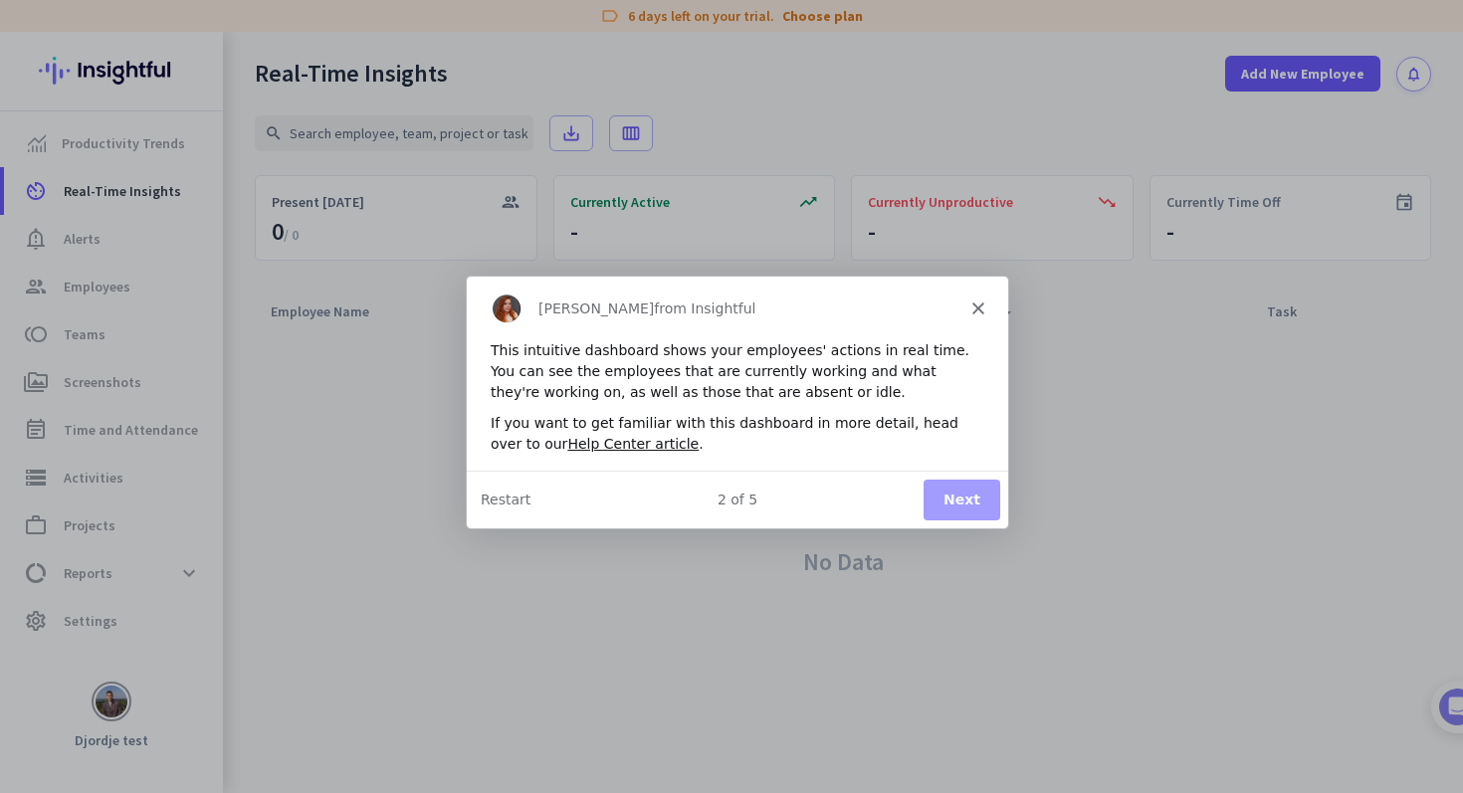
click at [946, 484] on button "Next" at bounding box center [960, 499] width 77 height 41
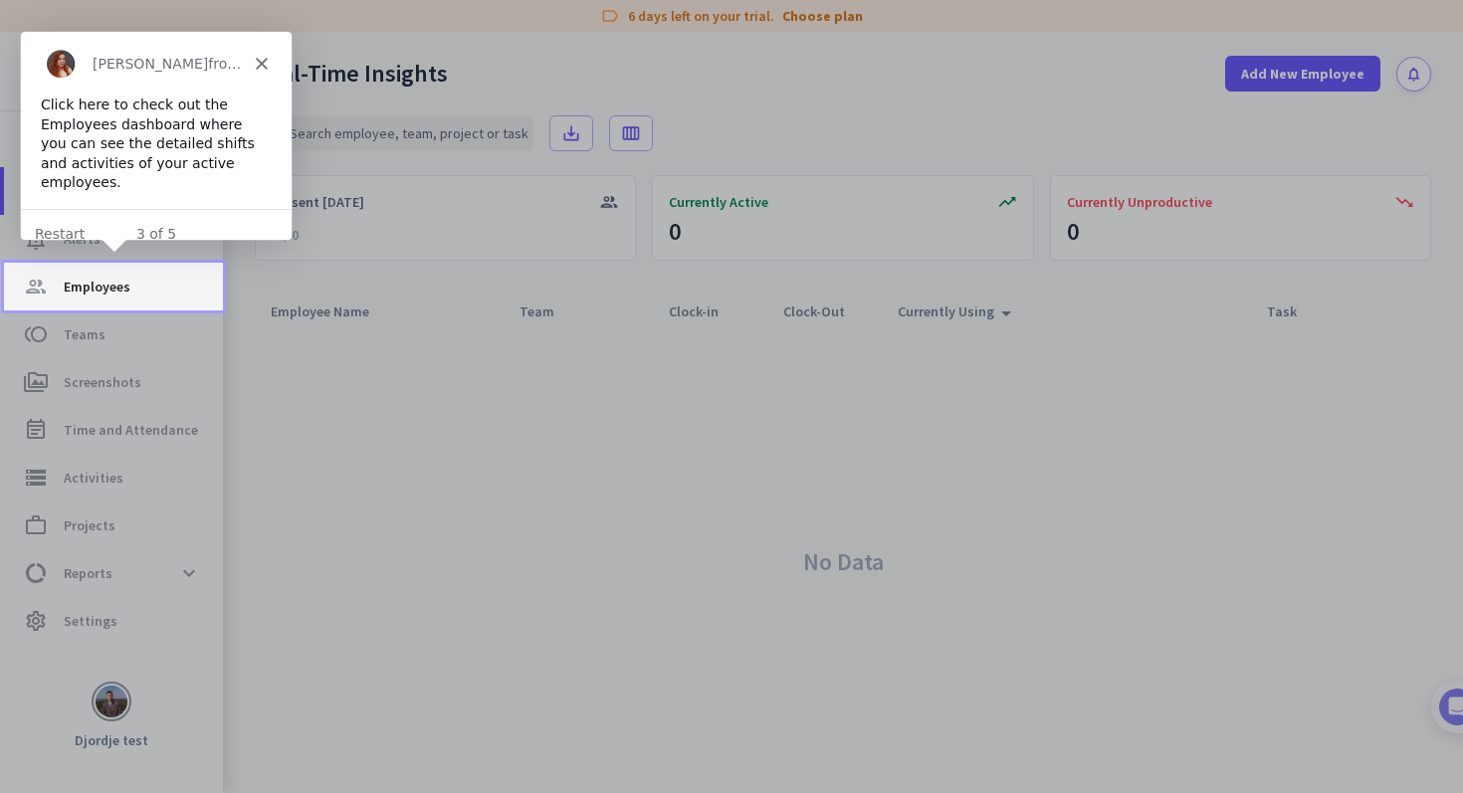
click at [168, 306] on link "group Employees" at bounding box center [113, 287] width 219 height 48
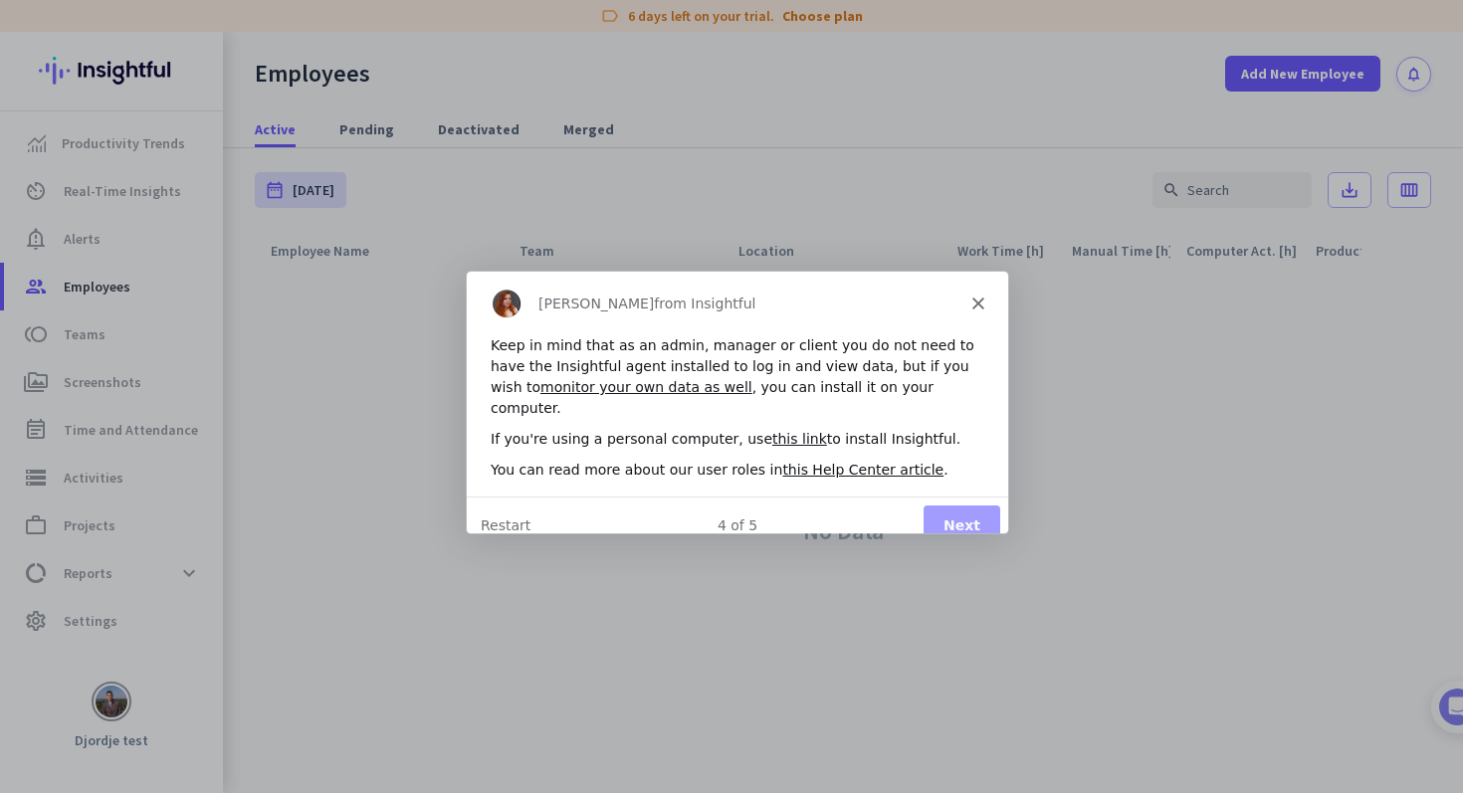
click at [968, 505] on button "Next" at bounding box center [960, 525] width 77 height 41
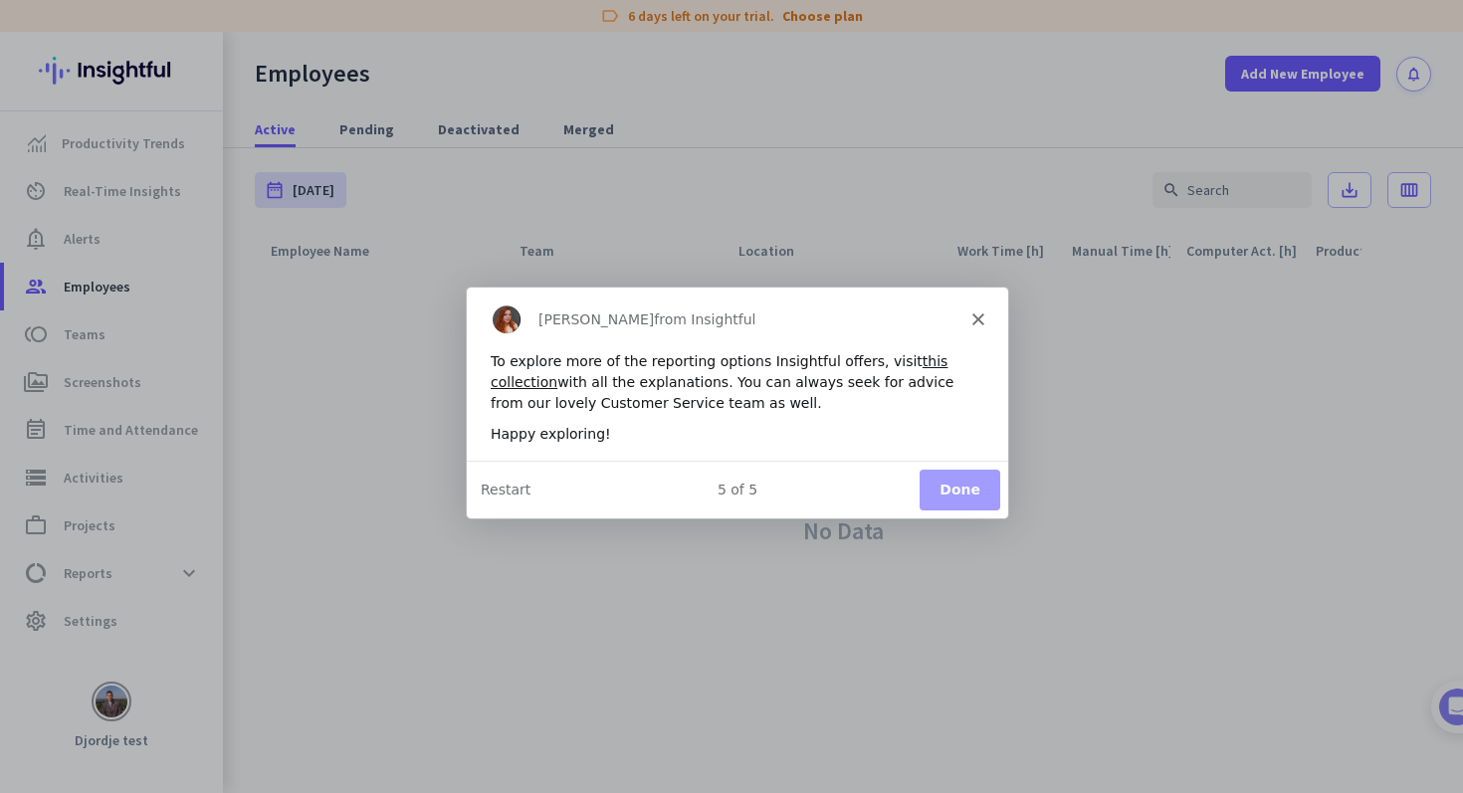
click at [961, 486] on button "Done" at bounding box center [958, 488] width 81 height 41
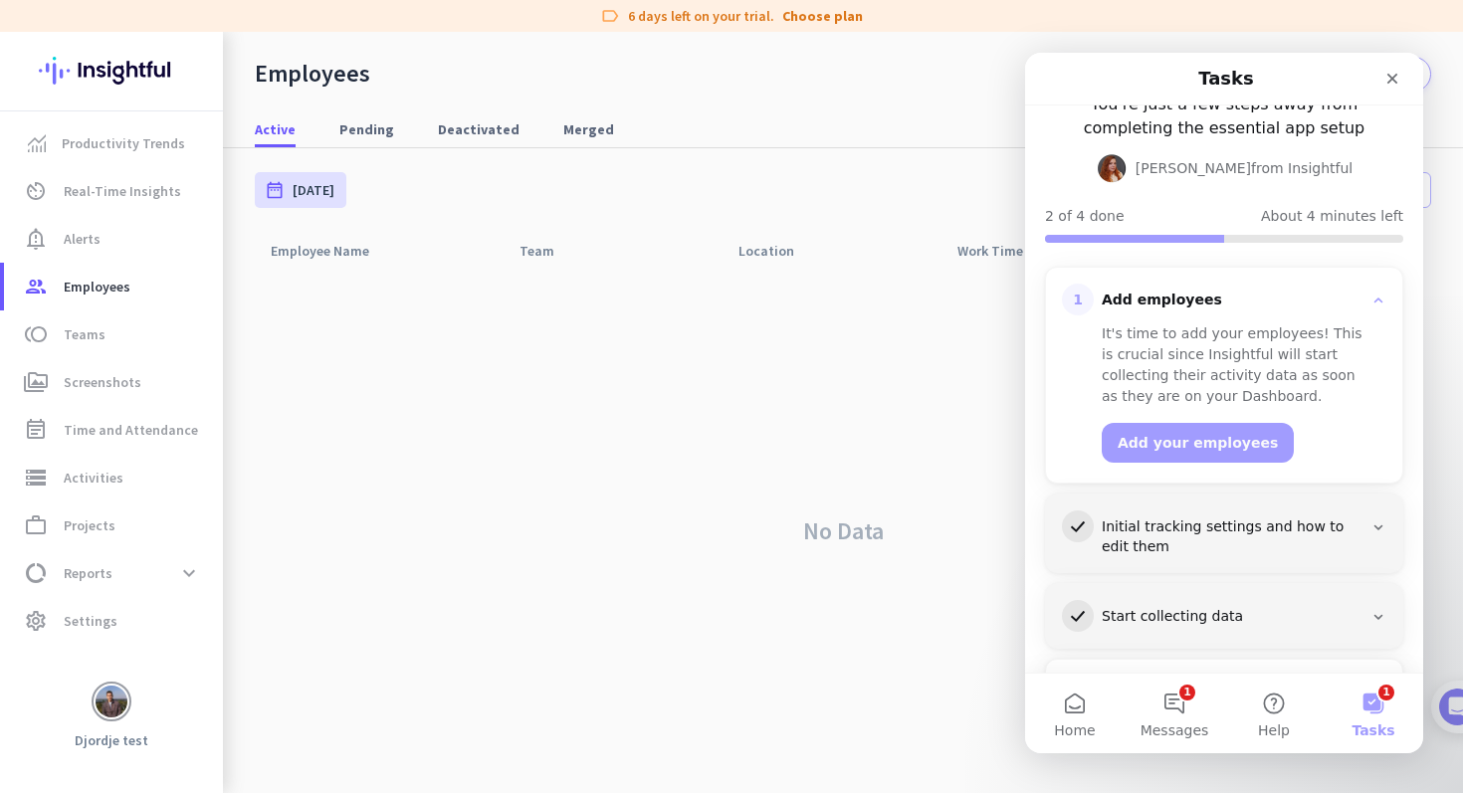
scroll to position [154, 0]
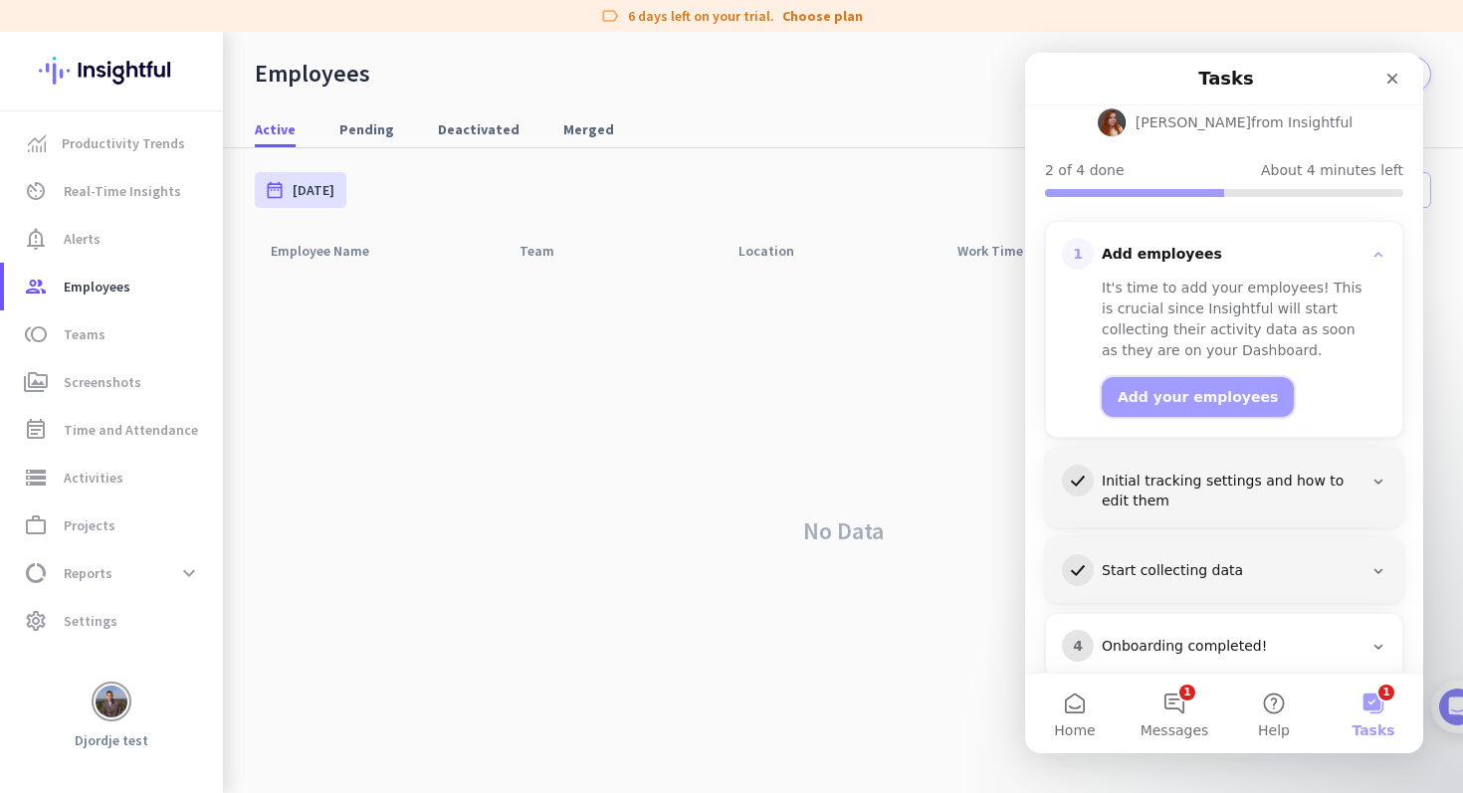
click at [1209, 377] on button "Add your employees" at bounding box center [1198, 397] width 192 height 40
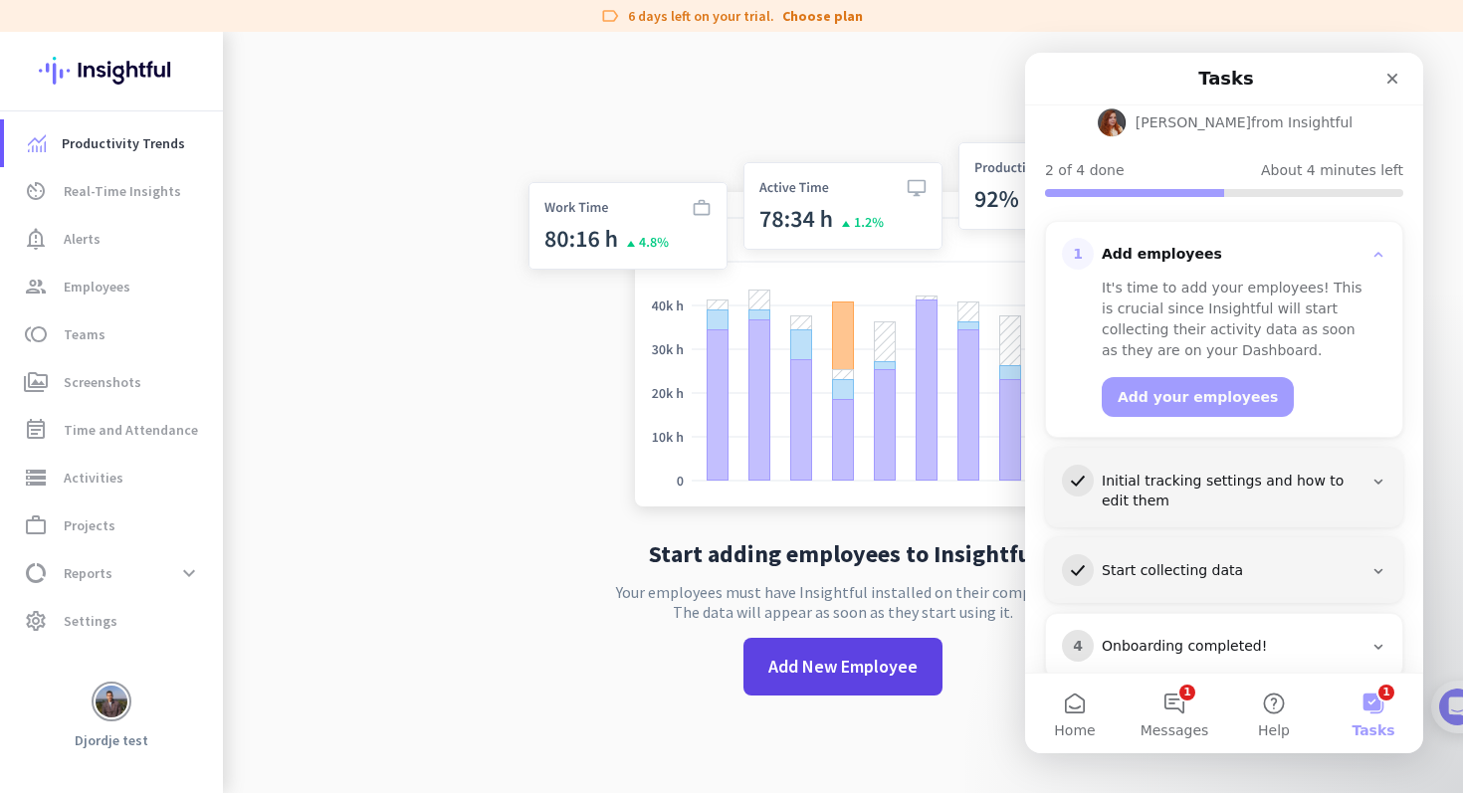
click at [848, 653] on button "Add New Employee" at bounding box center [842, 667] width 199 height 58
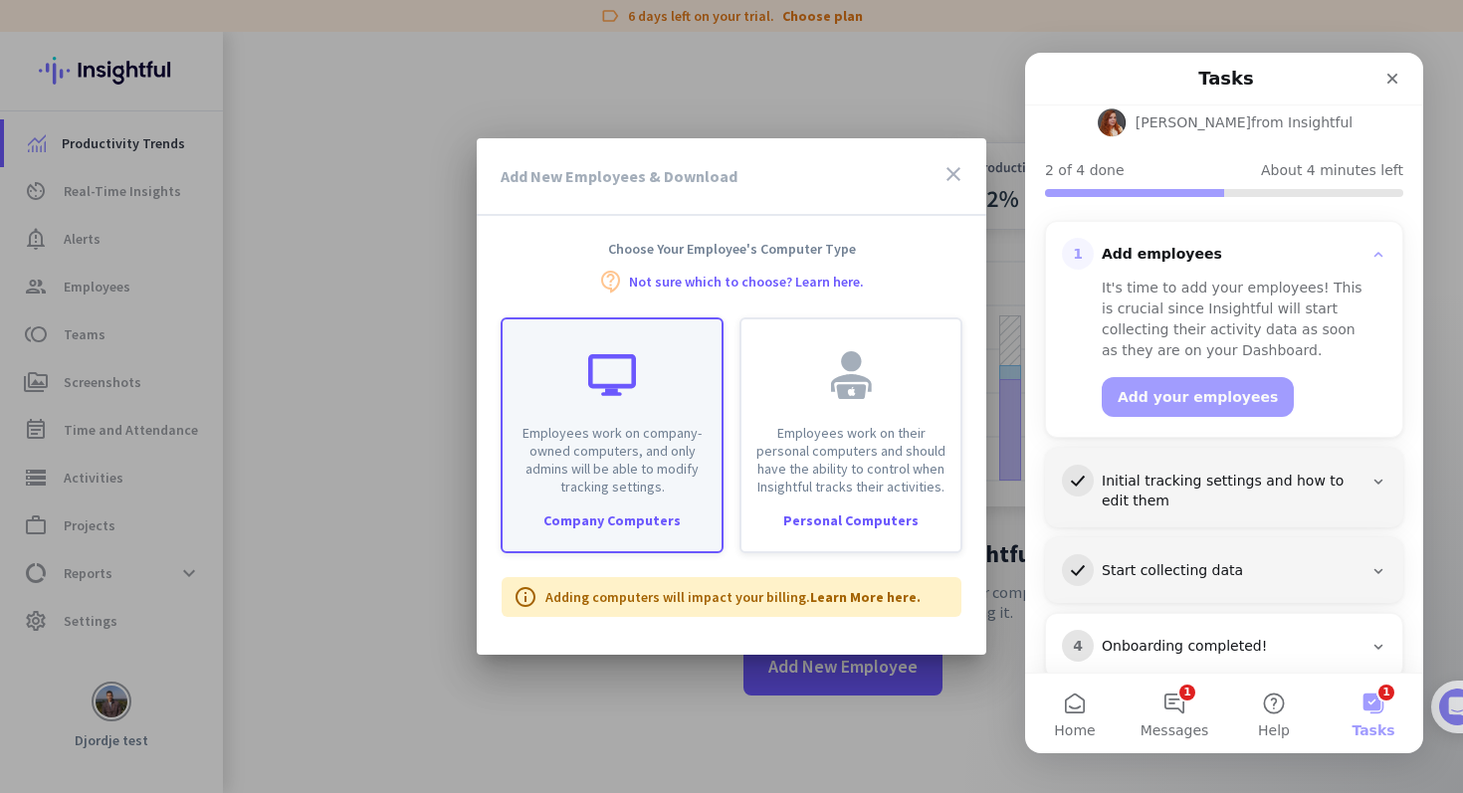
click at [634, 417] on div "Employees work on company-owned computers, and only admins will be able to modi…" at bounding box center [612, 407] width 219 height 176
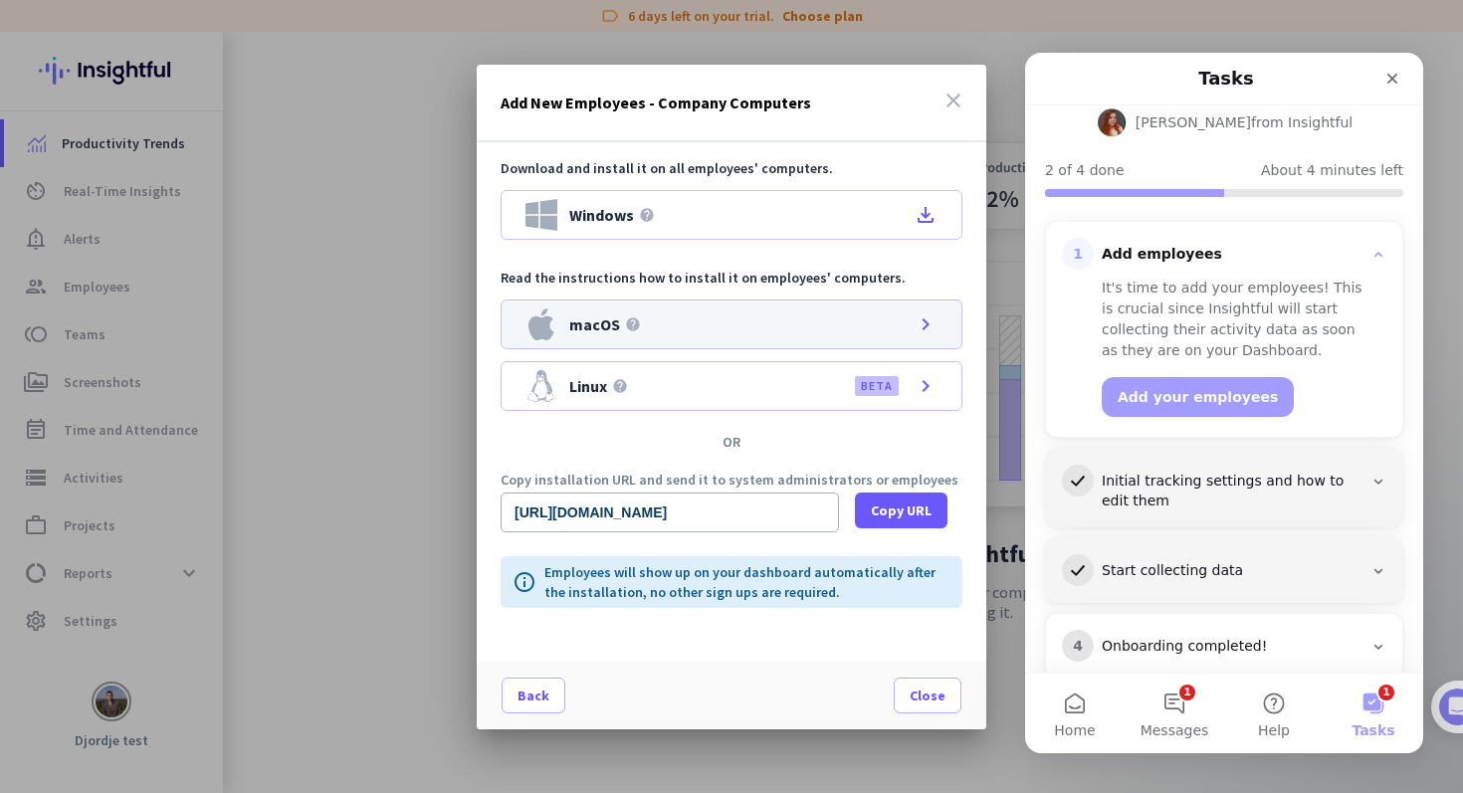
click at [924, 334] on icon "chevron_right" at bounding box center [926, 324] width 24 height 24
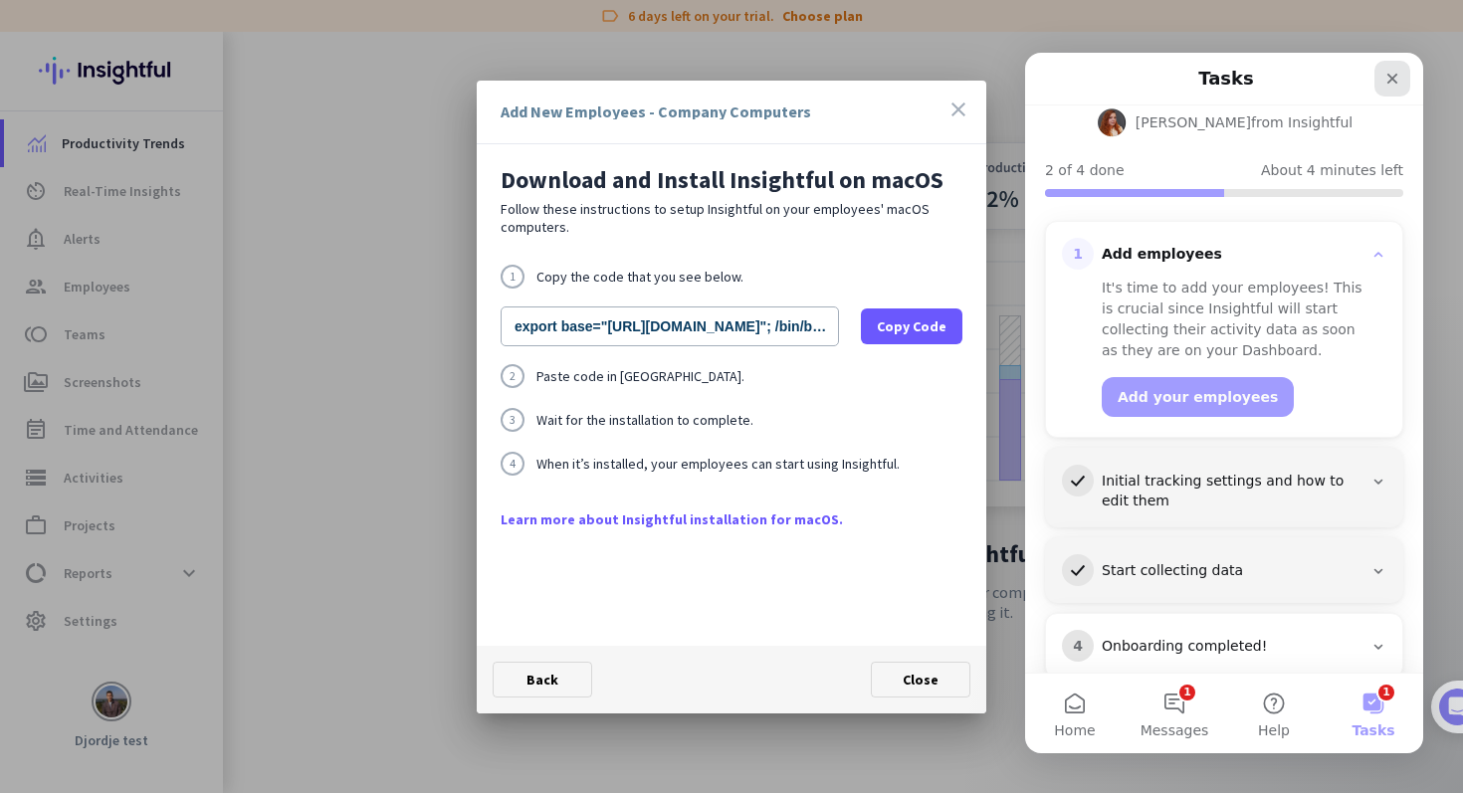
click at [1384, 76] on icon "Close" at bounding box center [1392, 79] width 16 height 16
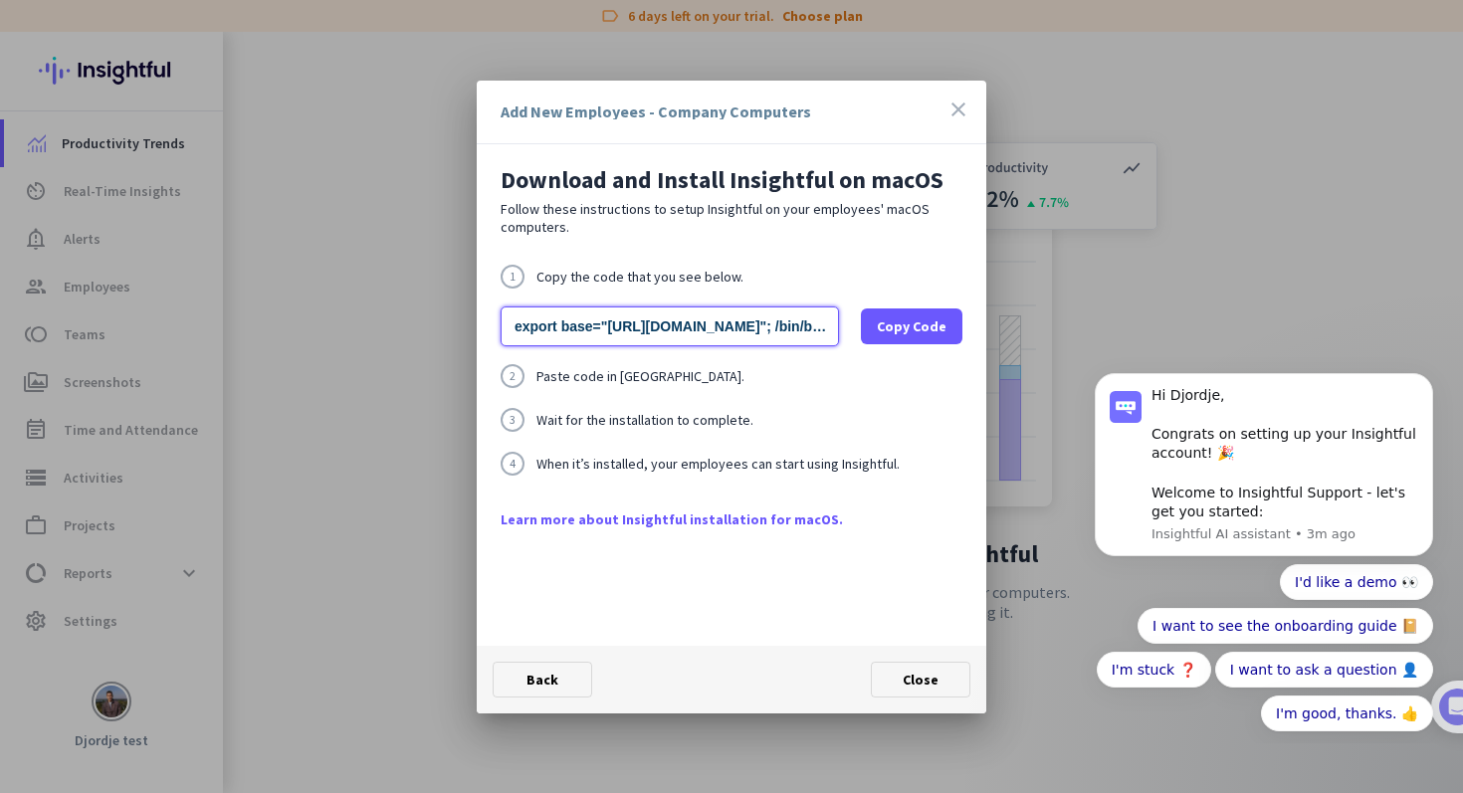
click at [724, 314] on input "export base="[URL][DOMAIN_NAME]"; /bin/bash -c "organizationId="wodgcaeddfuuexa…" at bounding box center [670, 326] width 338 height 40
click at [950, 101] on icon "close" at bounding box center [958, 110] width 24 height 24
